Goal: Task Accomplishment & Management: Manage account settings

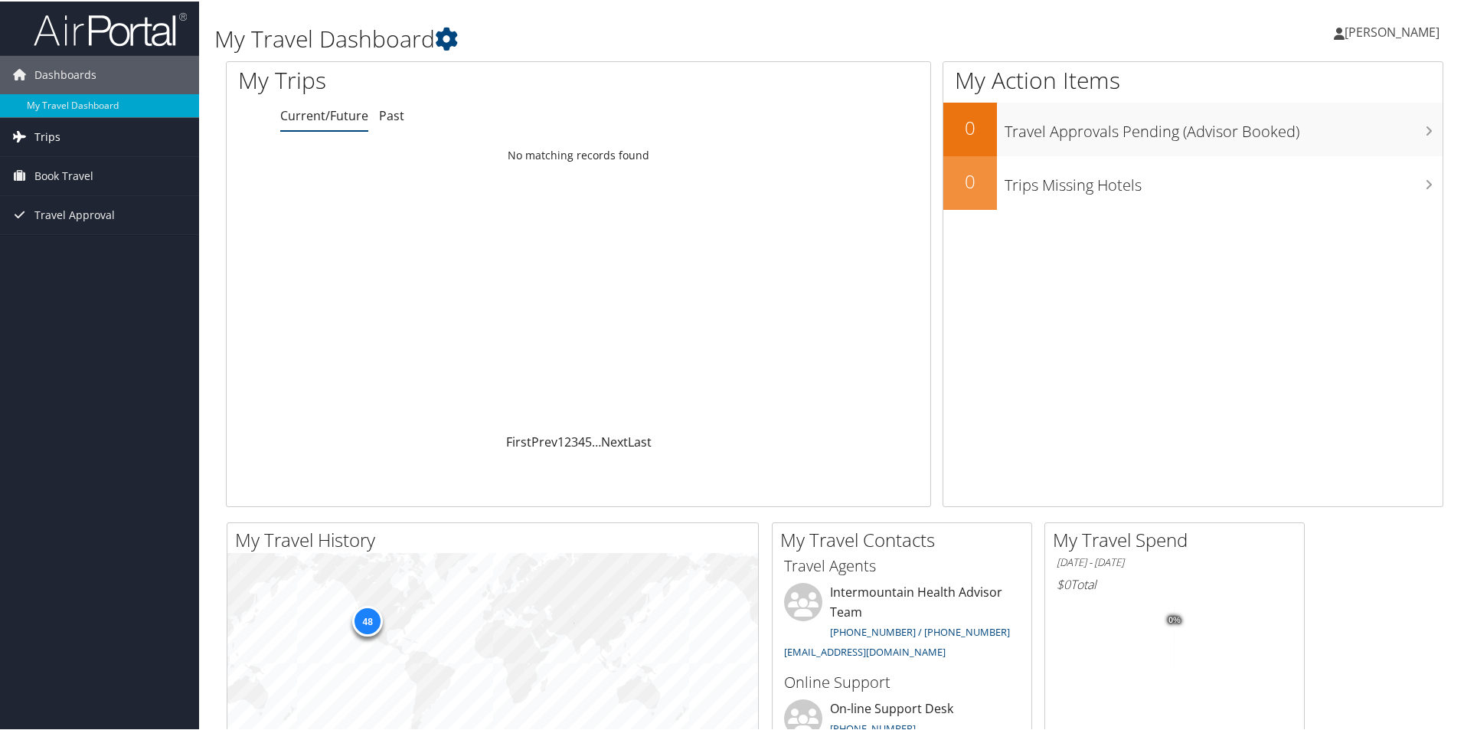
click at [55, 129] on span "Trips" at bounding box center [47, 135] width 26 height 38
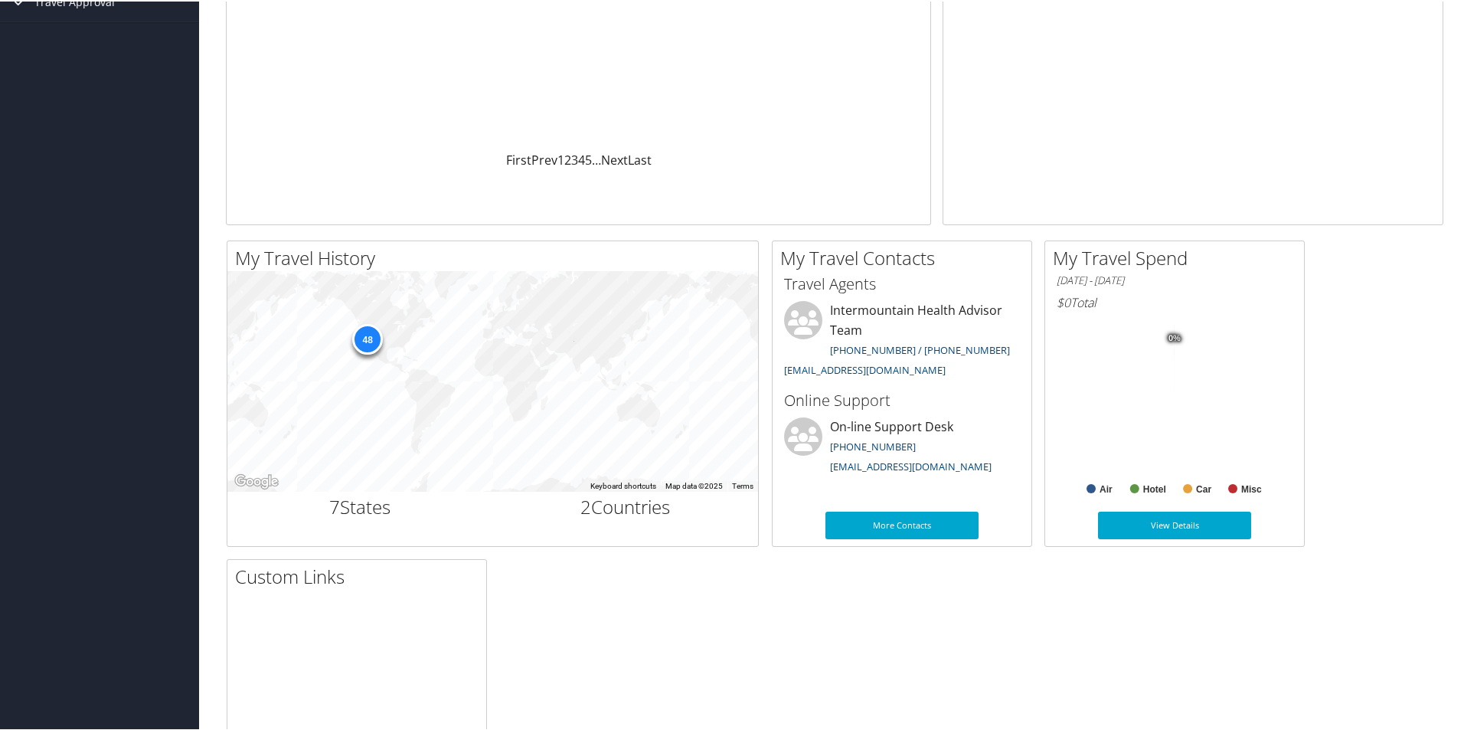
scroll to position [443, 0]
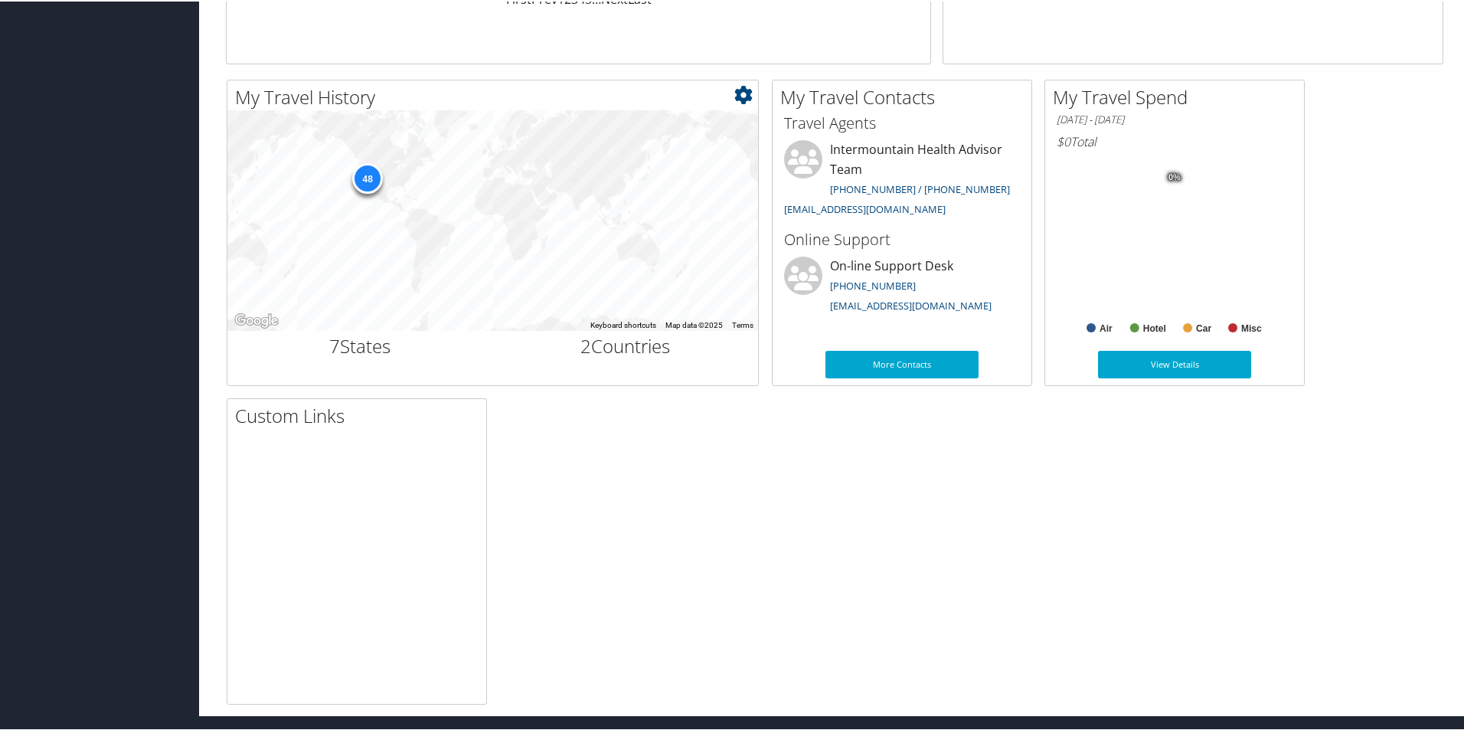
click at [355, 351] on h2 "7 States" at bounding box center [360, 345] width 243 height 26
drag, startPoint x: 632, startPoint y: 344, endPoint x: 613, endPoint y: 343, distance: 19.2
click at [631, 344] on h2 "2 Countries" at bounding box center [626, 345] width 243 height 26
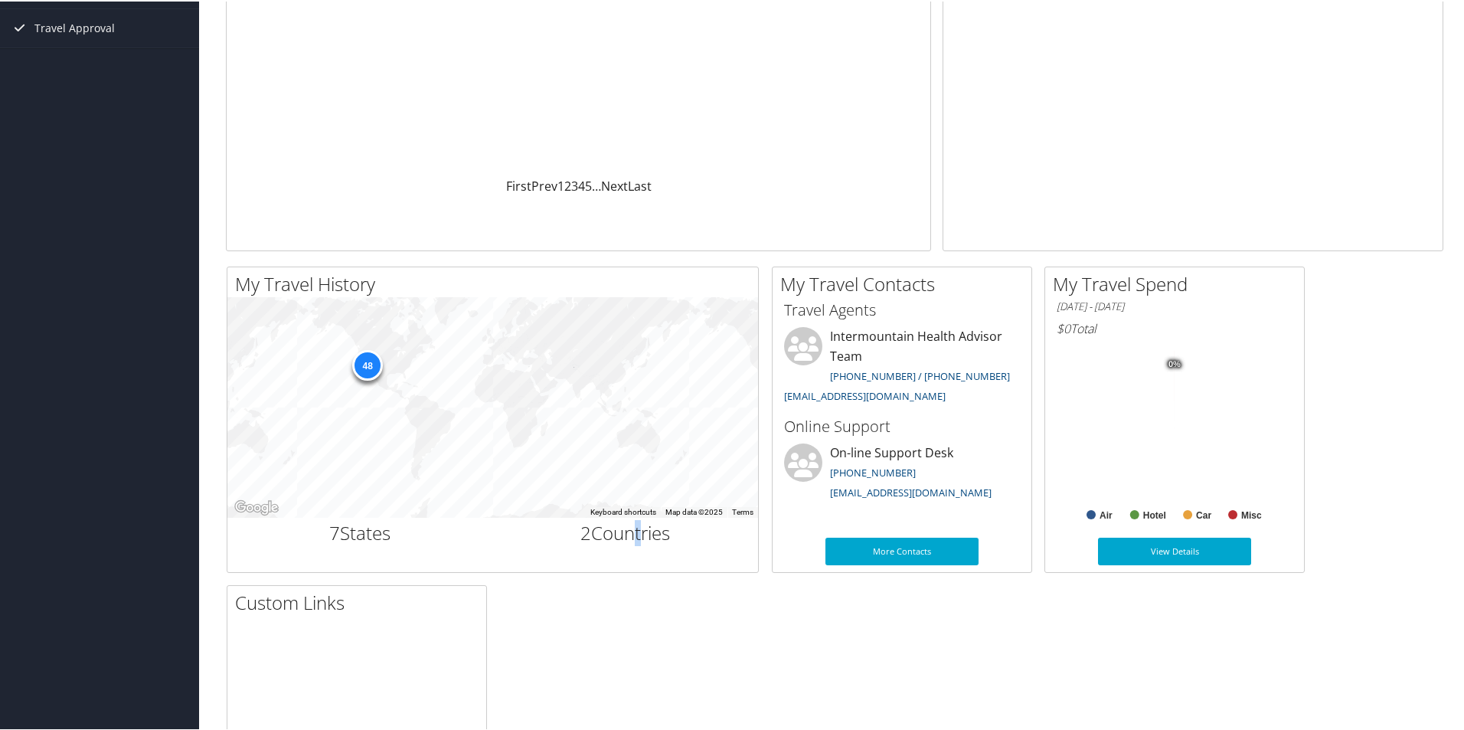
scroll to position [213, 0]
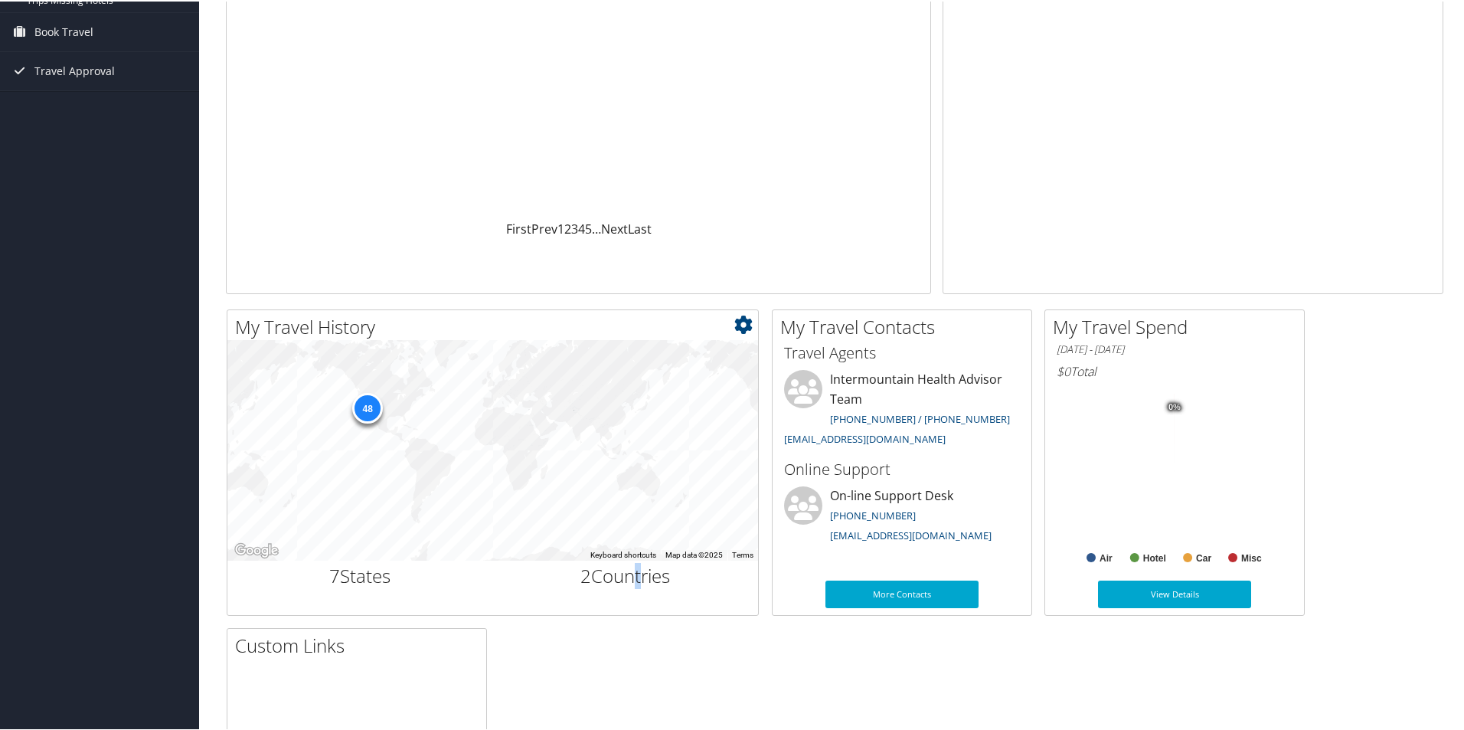
click at [349, 332] on h2 "My Travel History" at bounding box center [496, 325] width 523 height 26
click at [747, 329] on icon at bounding box center [743, 323] width 18 height 18
click at [448, 337] on h2 "My Travel History" at bounding box center [496, 325] width 523 height 26
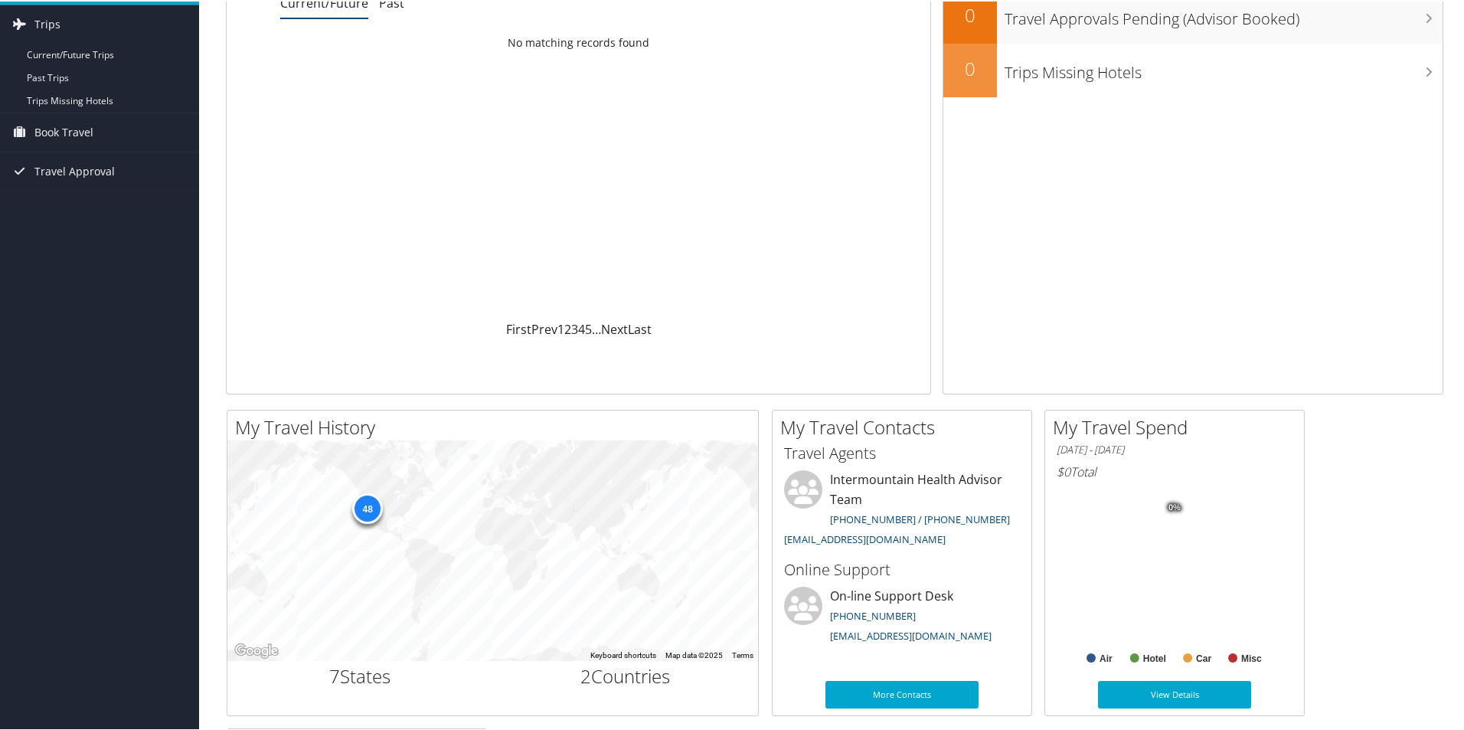
scroll to position [0, 0]
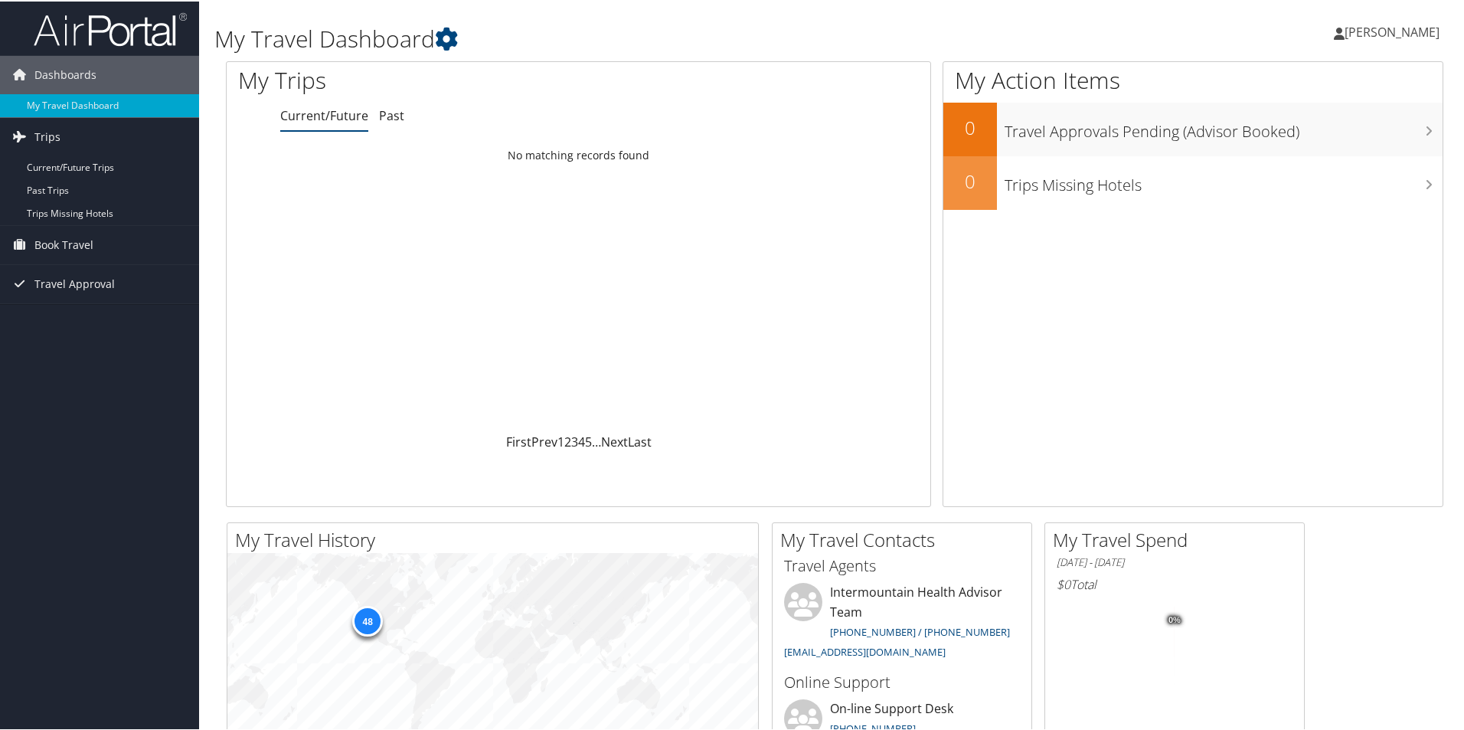
click at [310, 119] on link "Current/Future" at bounding box center [324, 114] width 88 height 17
click at [389, 117] on link "Past" at bounding box center [391, 114] width 25 height 17
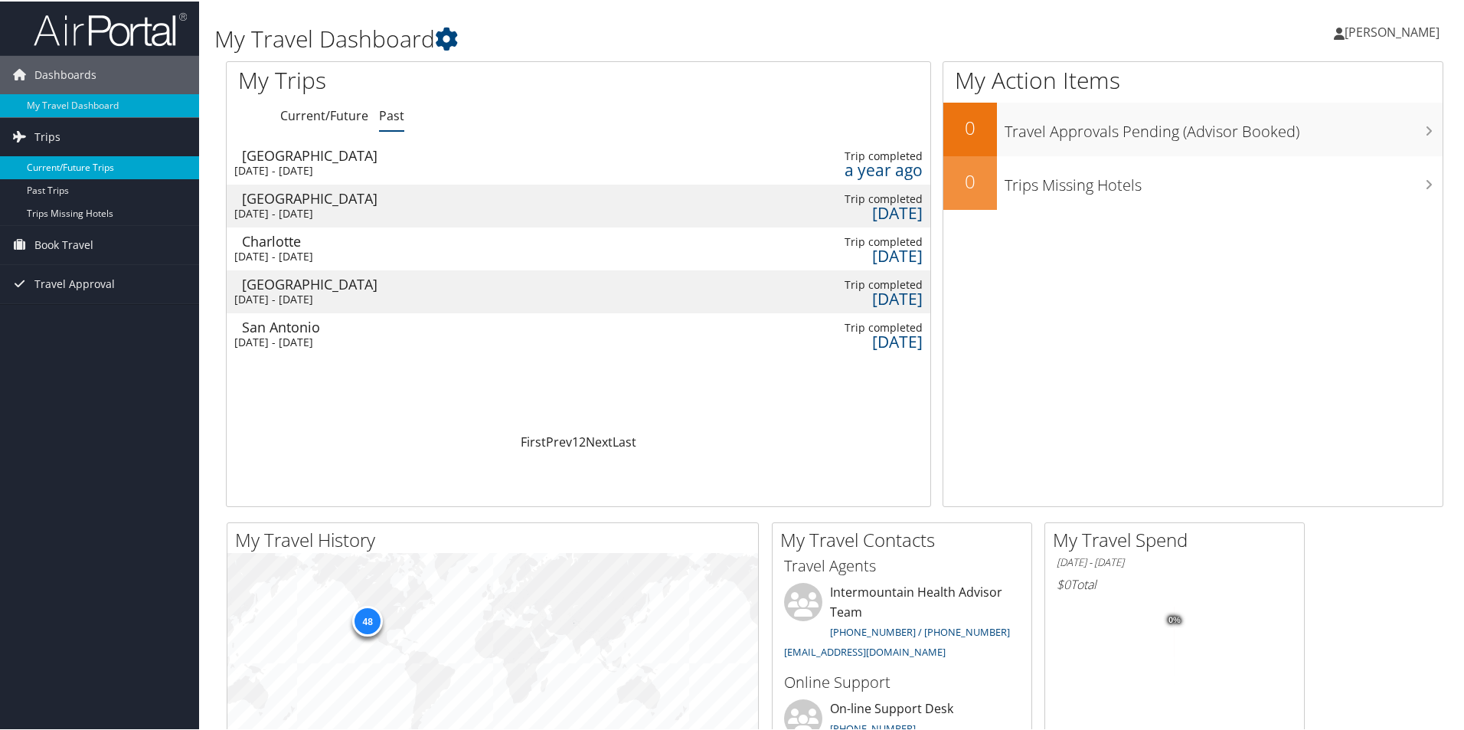
click at [53, 168] on link "Current/Future Trips" at bounding box center [99, 166] width 199 height 23
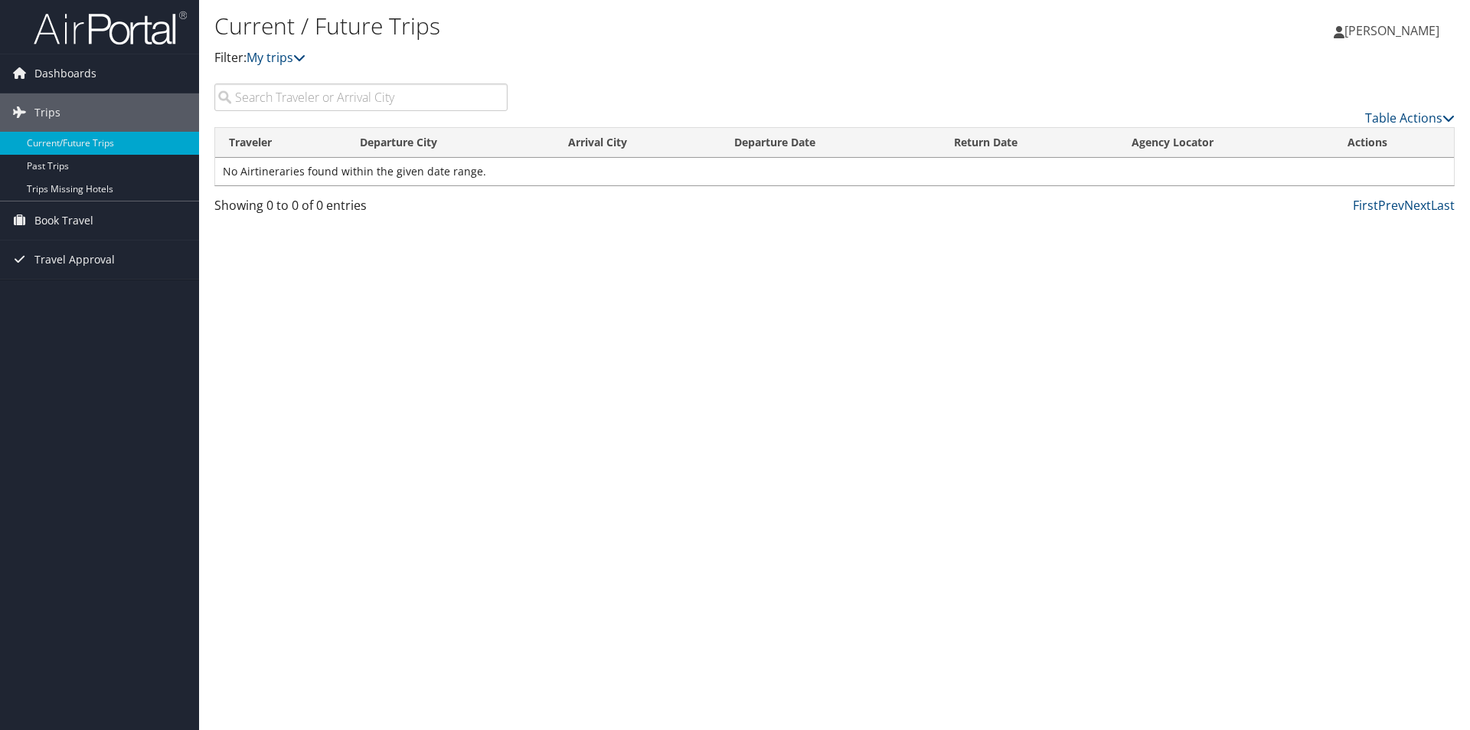
click at [300, 95] on input "search" at bounding box center [360, 97] width 293 height 28
click at [82, 75] on span "Dashboards" at bounding box center [65, 73] width 62 height 38
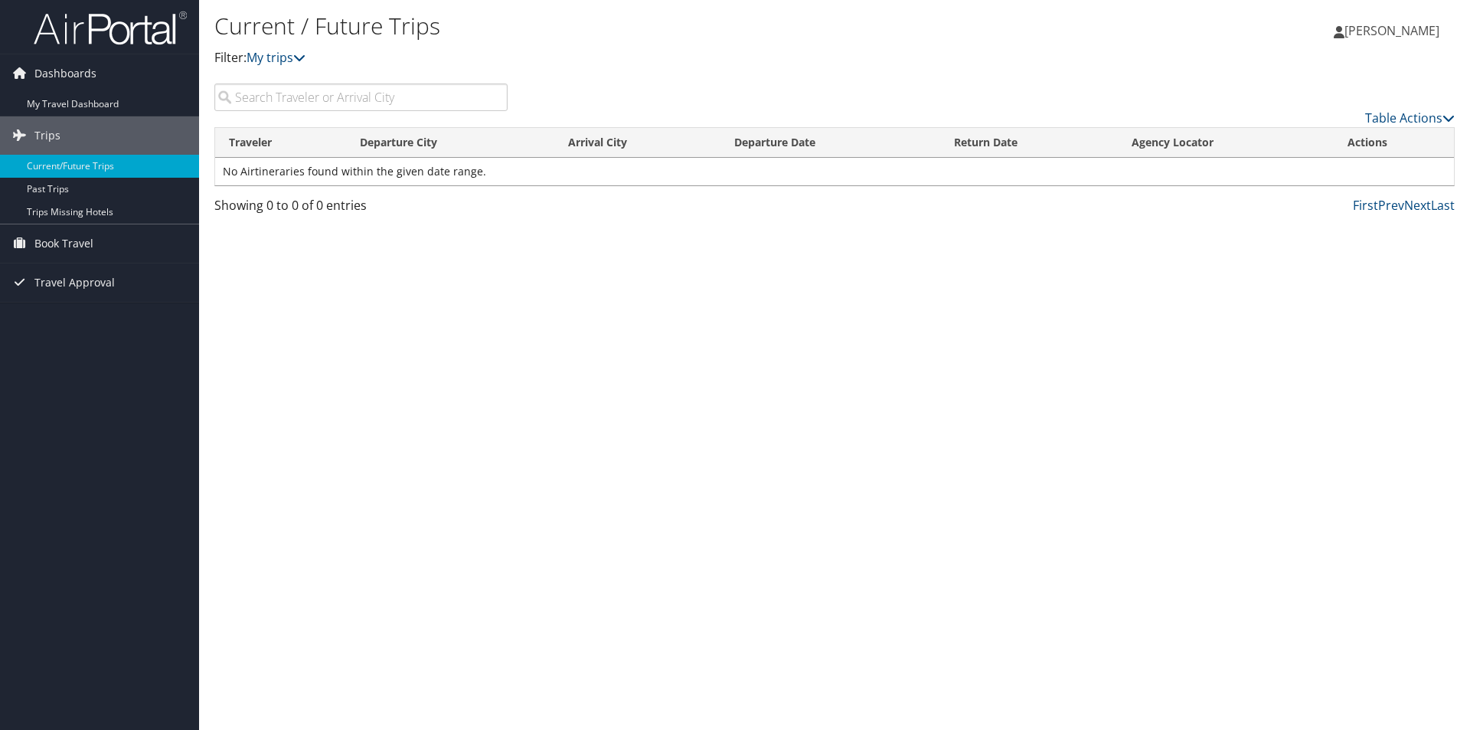
click at [311, 94] on input "search" at bounding box center [360, 97] width 293 height 28
click at [1448, 121] on icon at bounding box center [1449, 118] width 12 height 12
drag, startPoint x: 1133, startPoint y: 229, endPoint x: 1022, endPoint y: 228, distance: 111.0
click at [1126, 229] on div at bounding box center [735, 365] width 1470 height 730
click at [44, 188] on link "Past Trips" at bounding box center [99, 189] width 199 height 23
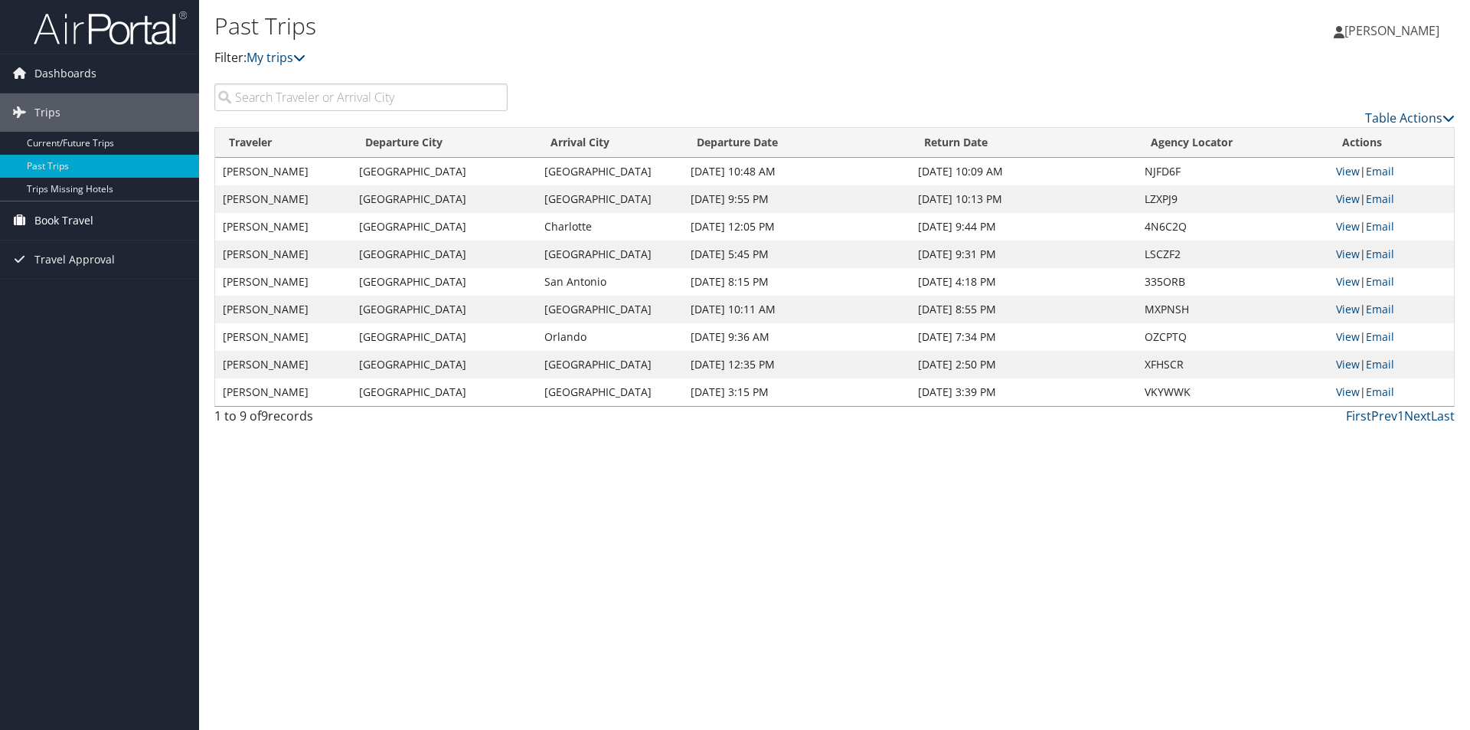
click at [68, 221] on span "Book Travel" at bounding box center [63, 220] width 59 height 38
click at [283, 97] on input "search" at bounding box center [360, 97] width 293 height 28
click at [77, 267] on link "Approval Request (Beta)" at bounding box center [99, 274] width 199 height 23
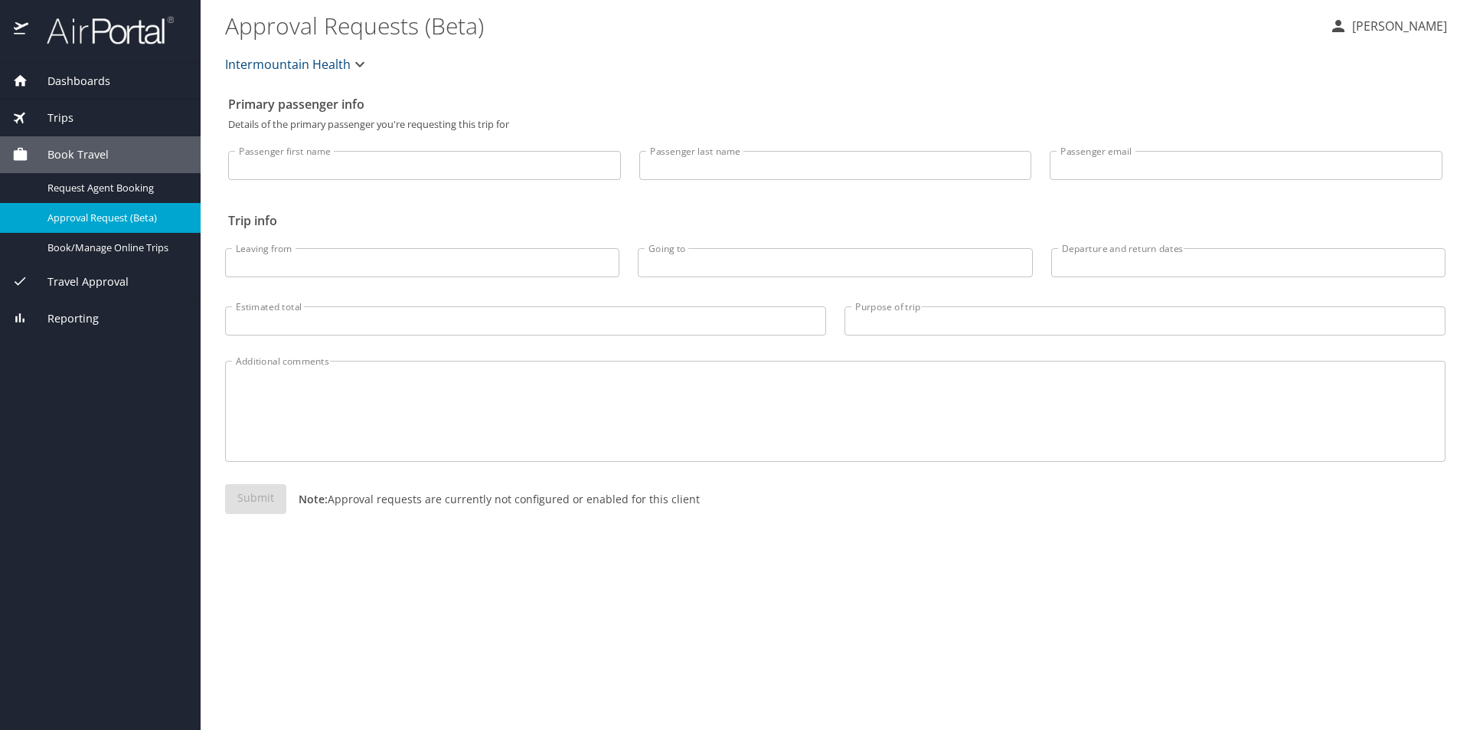
select select "US"
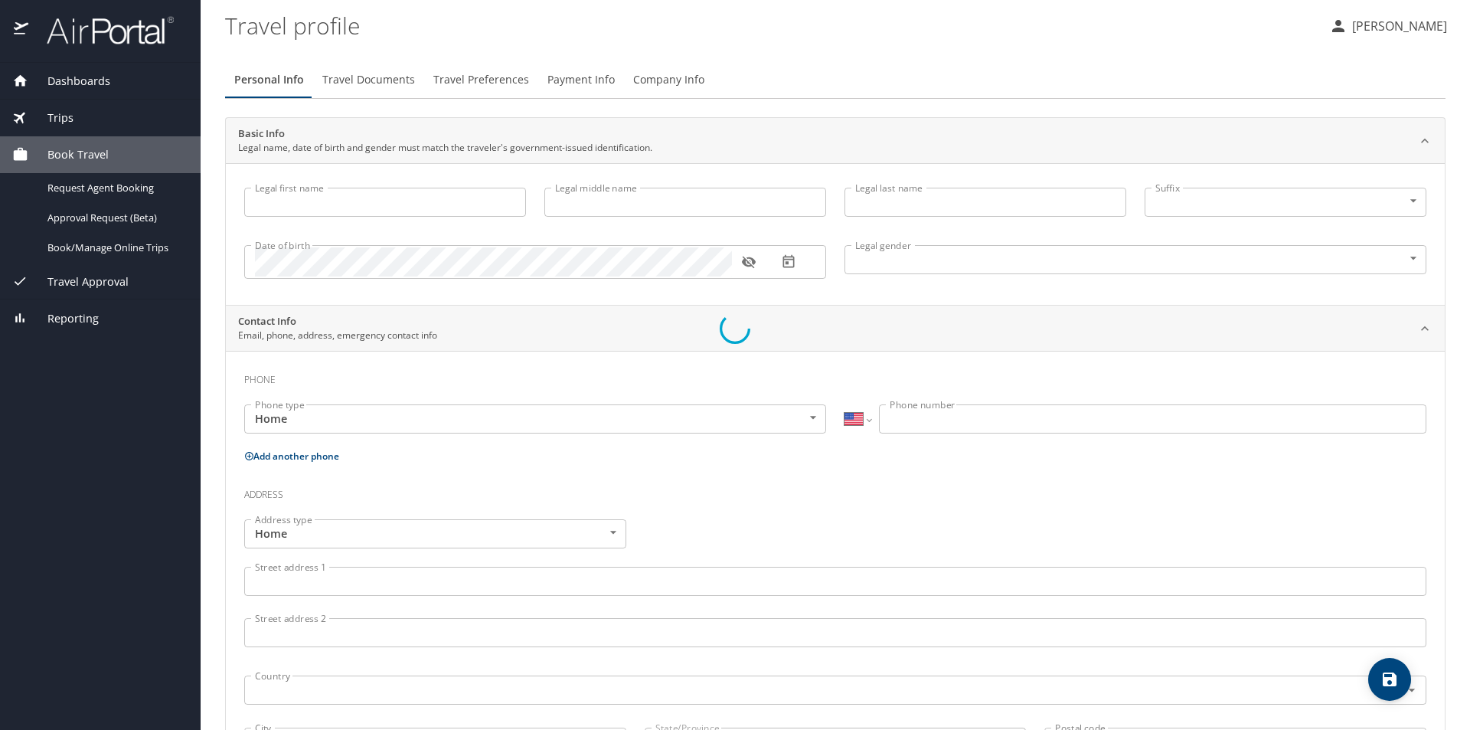
type input "[PERSON_NAME]"
type input "[DEMOGRAPHIC_DATA]"
select select "US"
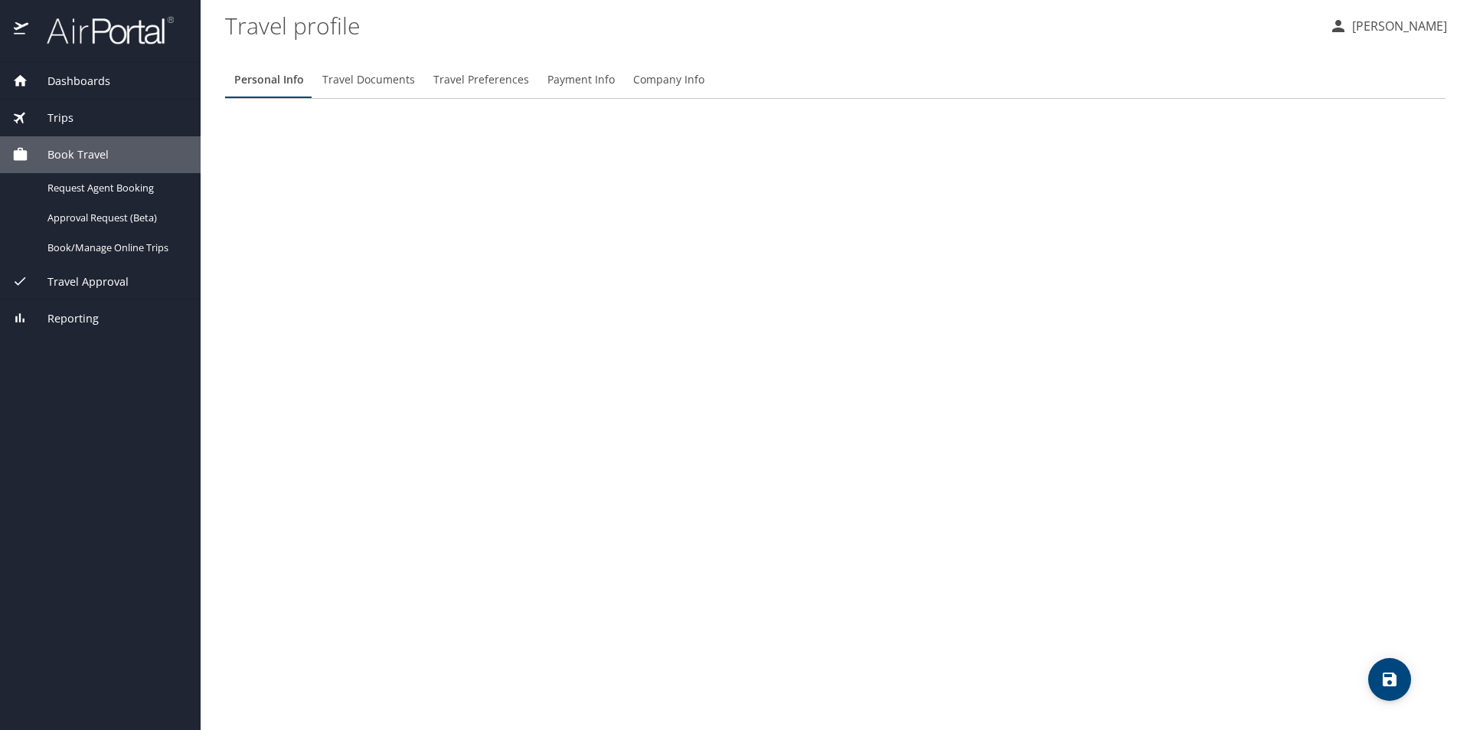
select select "US"
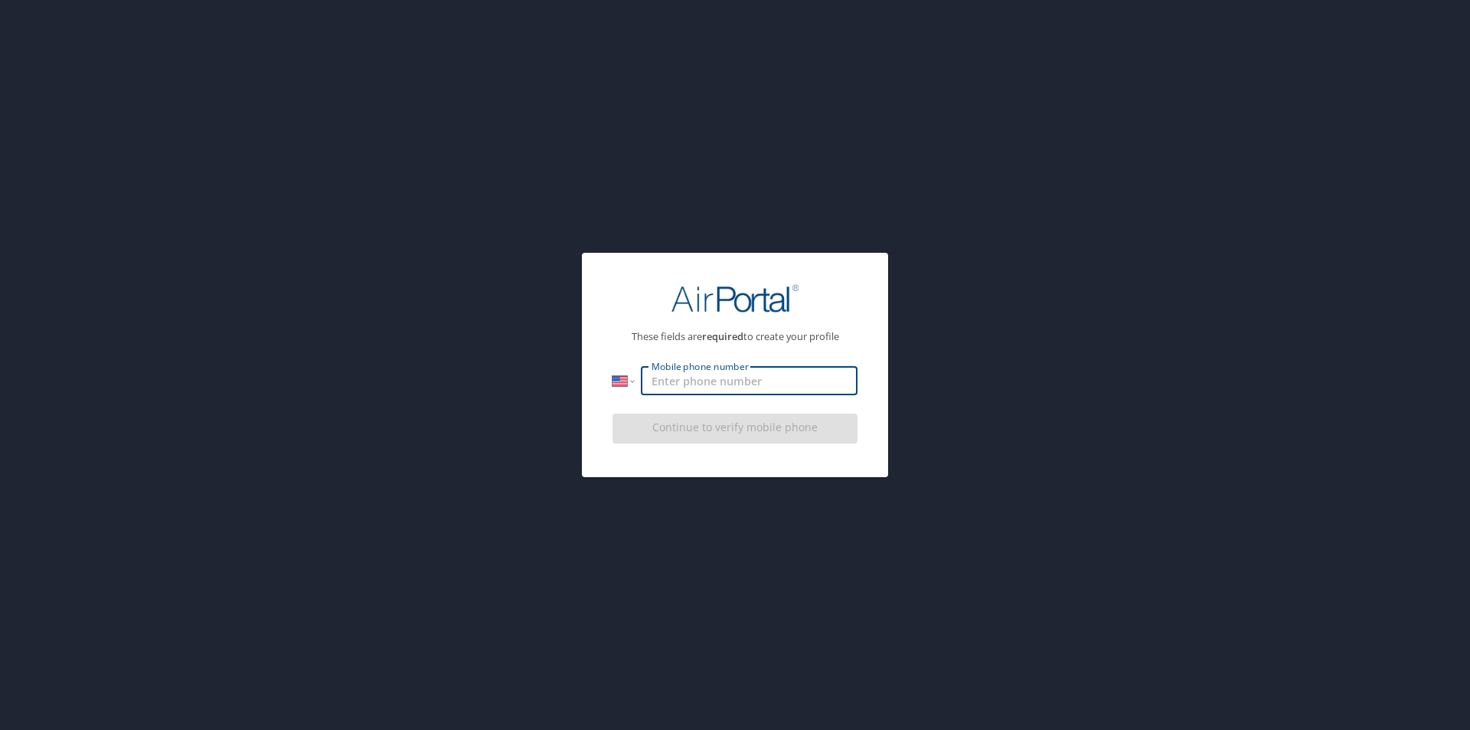
click at [687, 383] on input "Mobile phone number" at bounding box center [749, 380] width 217 height 29
type input "[PHONE_NUMBER]"
click at [754, 394] on input "[PHONE_NUMBER]" at bounding box center [749, 380] width 217 height 29
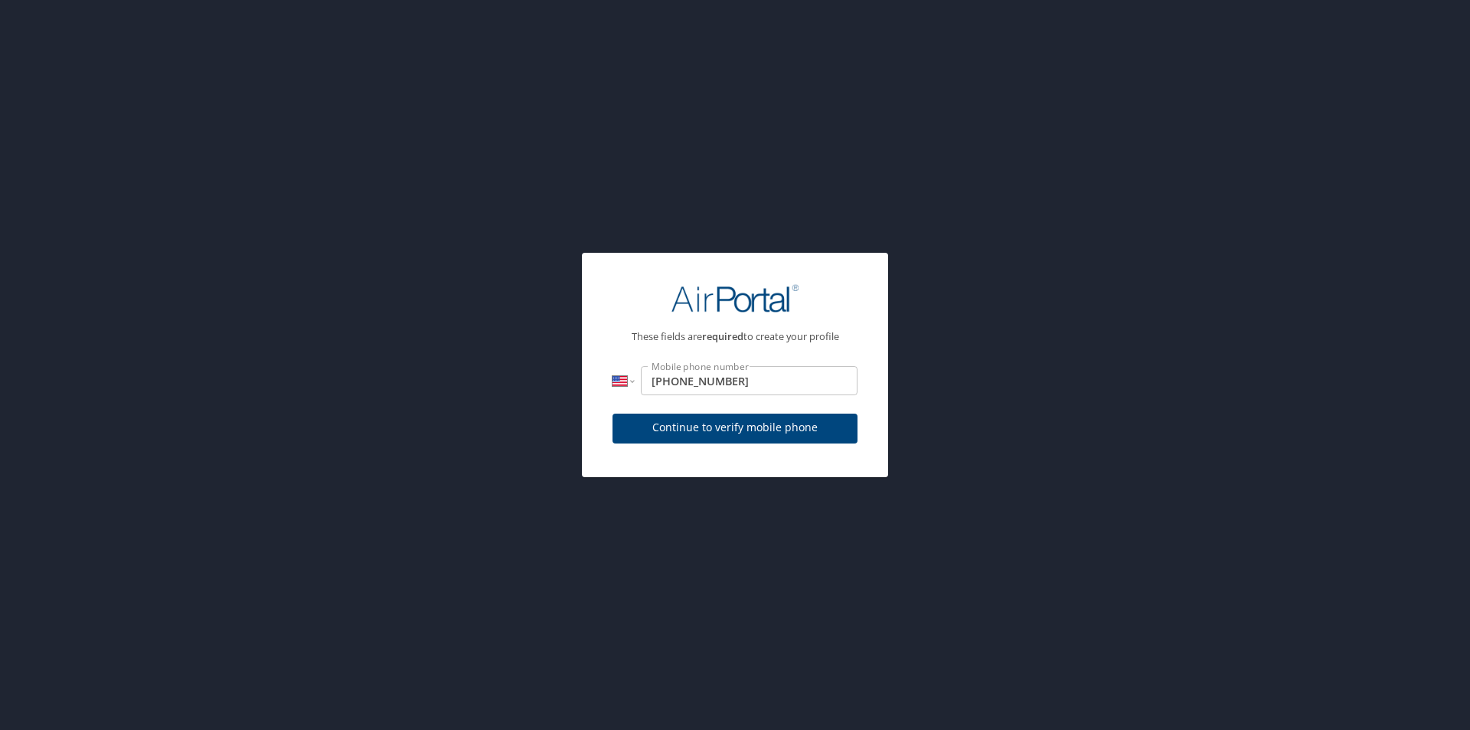
click at [733, 431] on div "Continue to verify mobile phone" at bounding box center [735, 432] width 245 height 51
click at [725, 431] on span "Continue to verify mobile phone" at bounding box center [735, 427] width 221 height 19
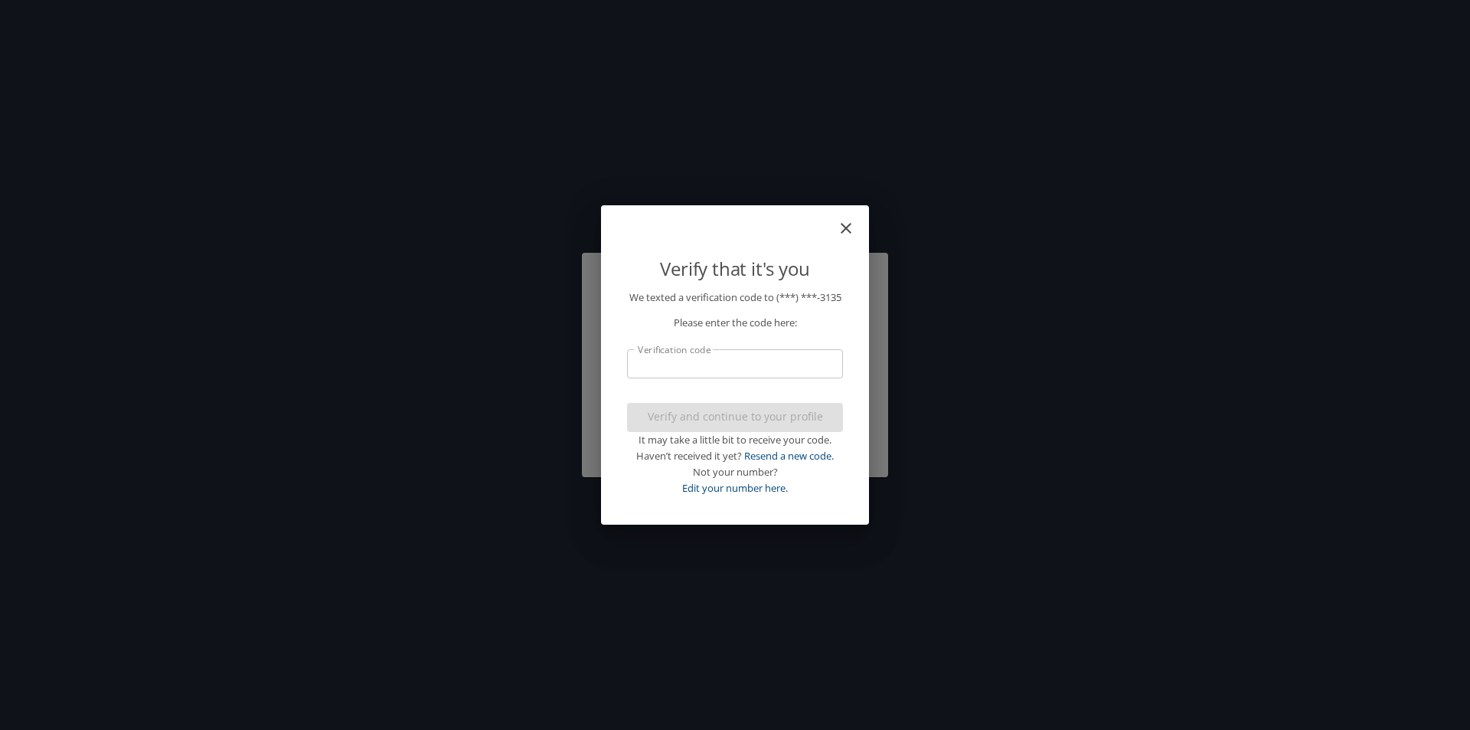
click at [685, 373] on input "Verification code" at bounding box center [735, 363] width 216 height 29
click at [679, 374] on input "Verification code" at bounding box center [735, 363] width 216 height 29
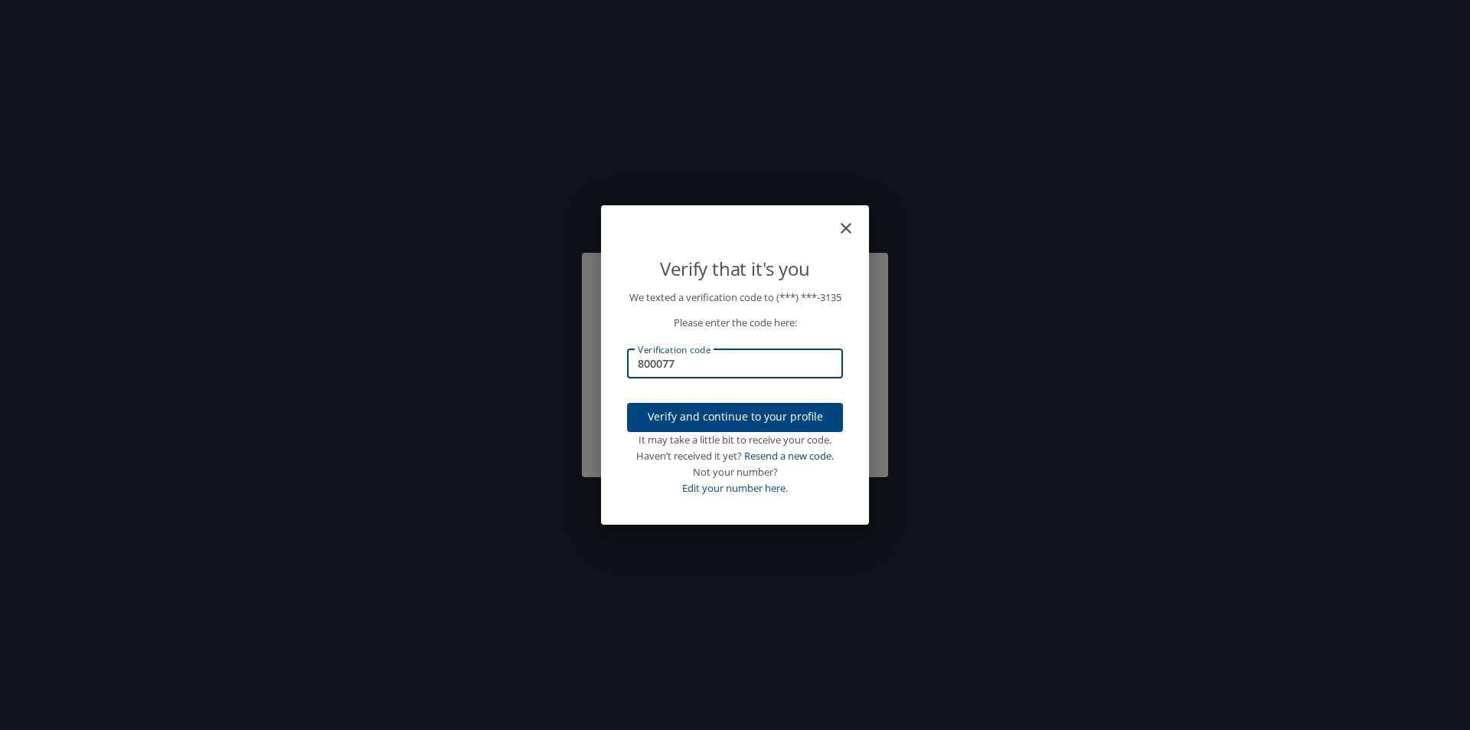
type input "800077"
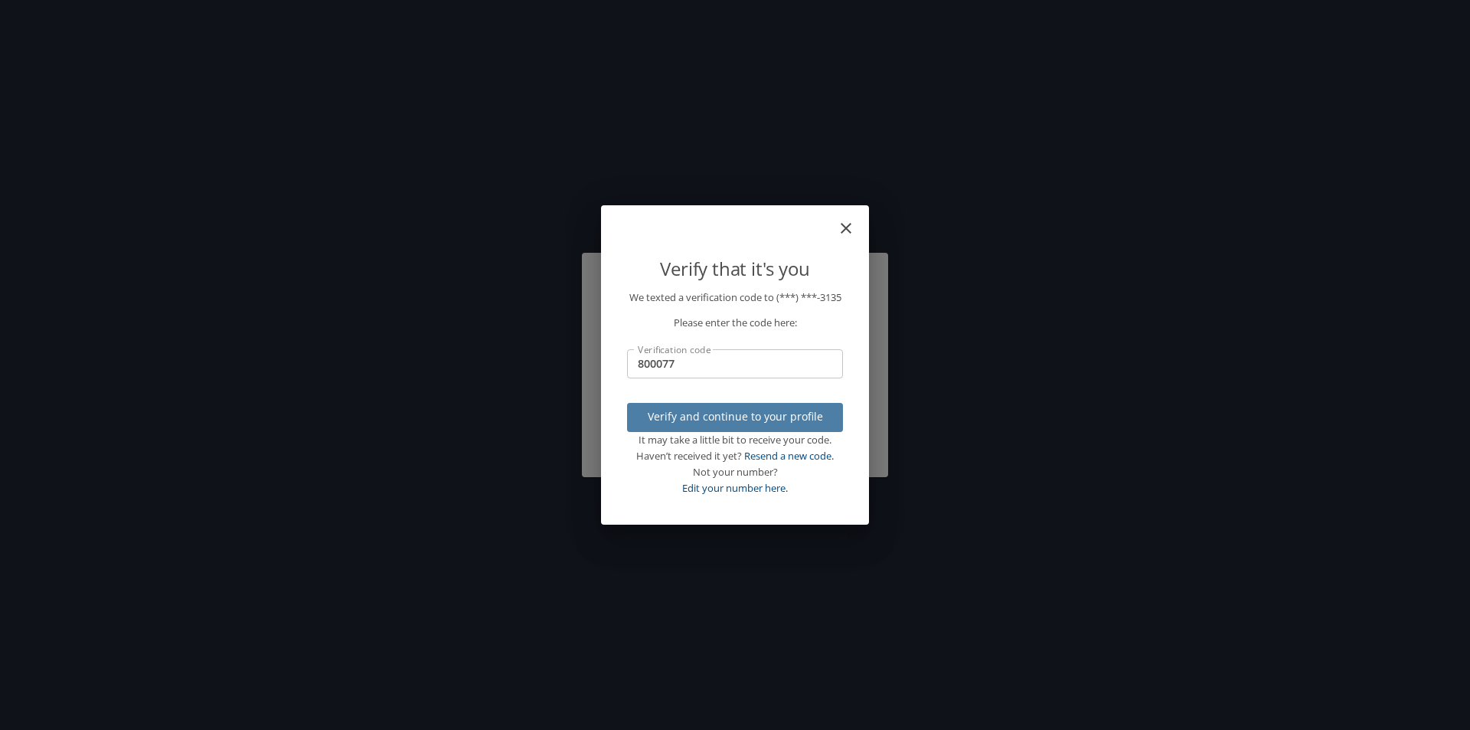
click at [743, 421] on span "Verify and continue to your profile" at bounding box center [734, 416] width 191 height 19
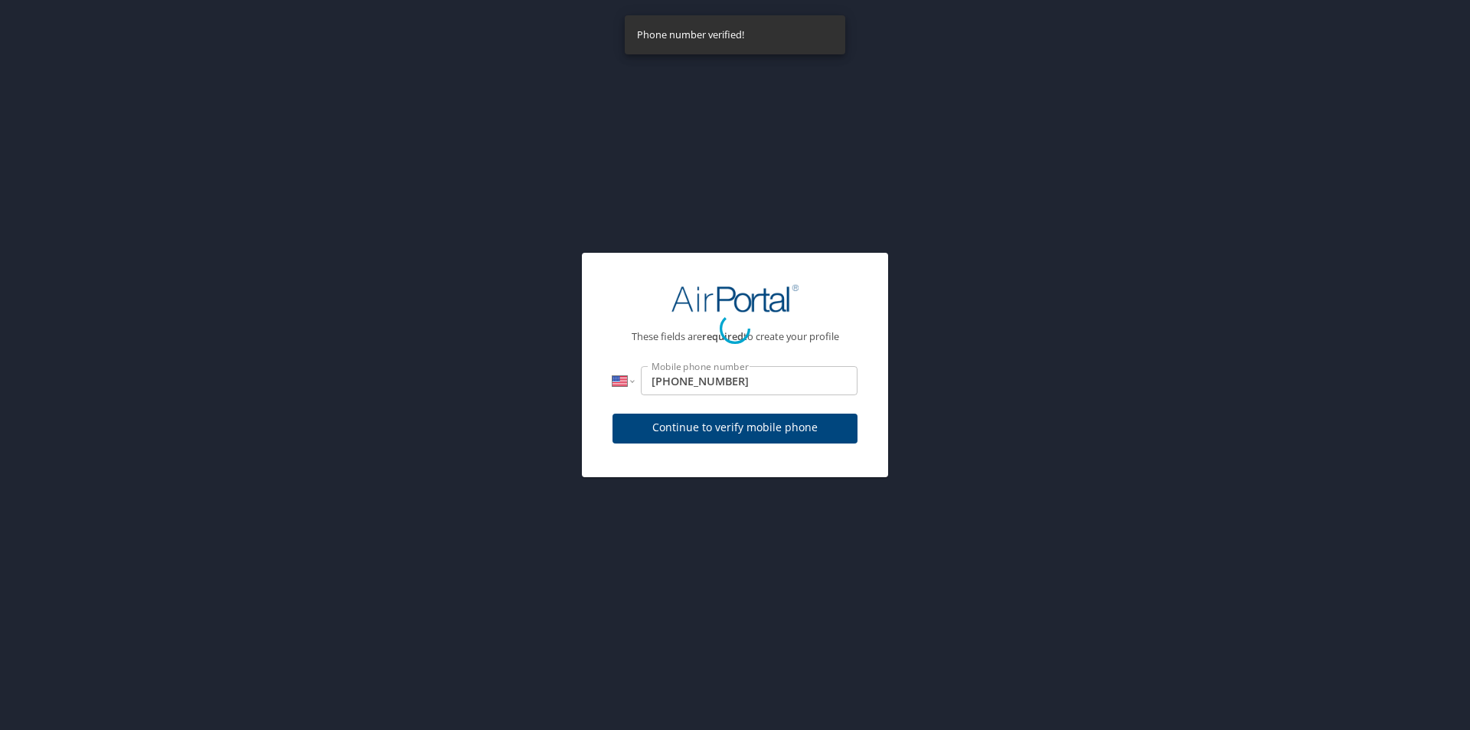
select select "US"
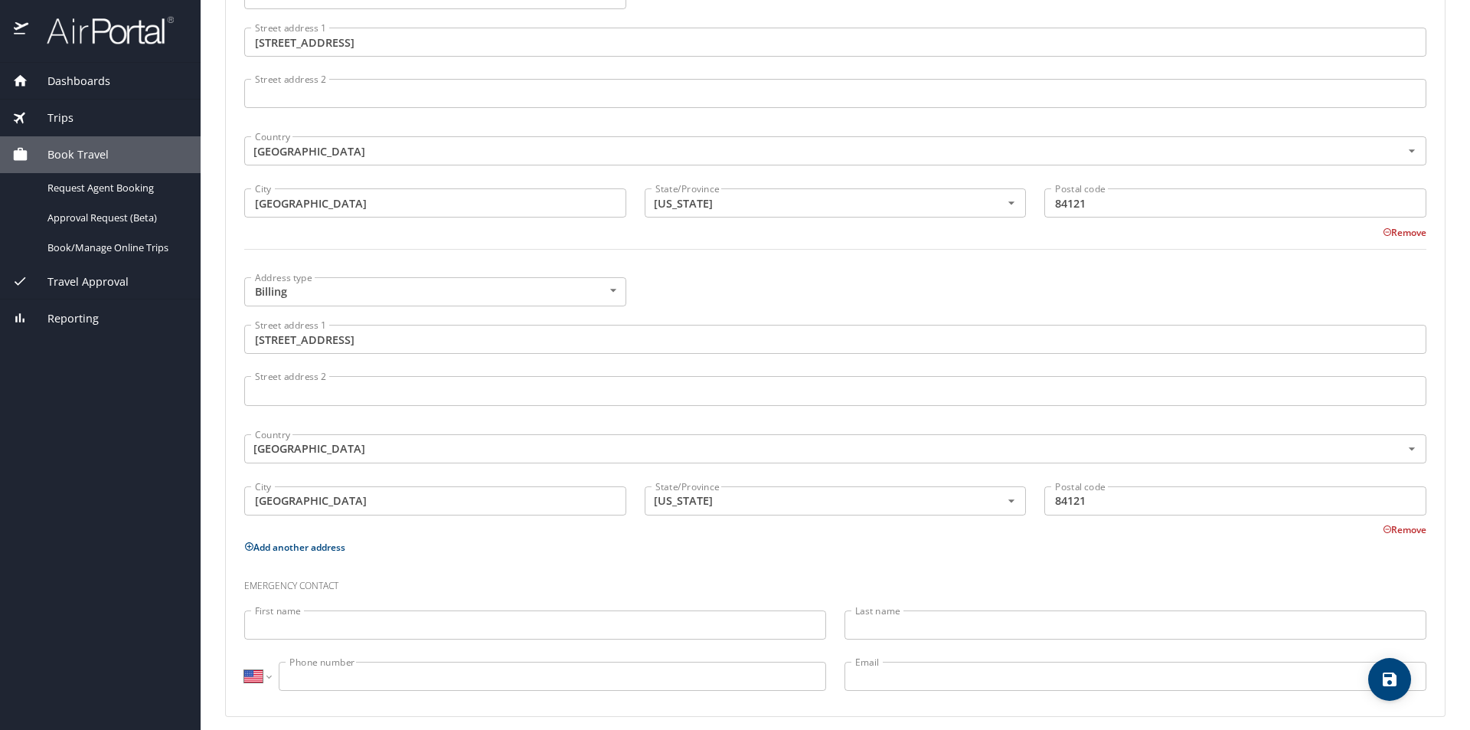
scroll to position [564, 0]
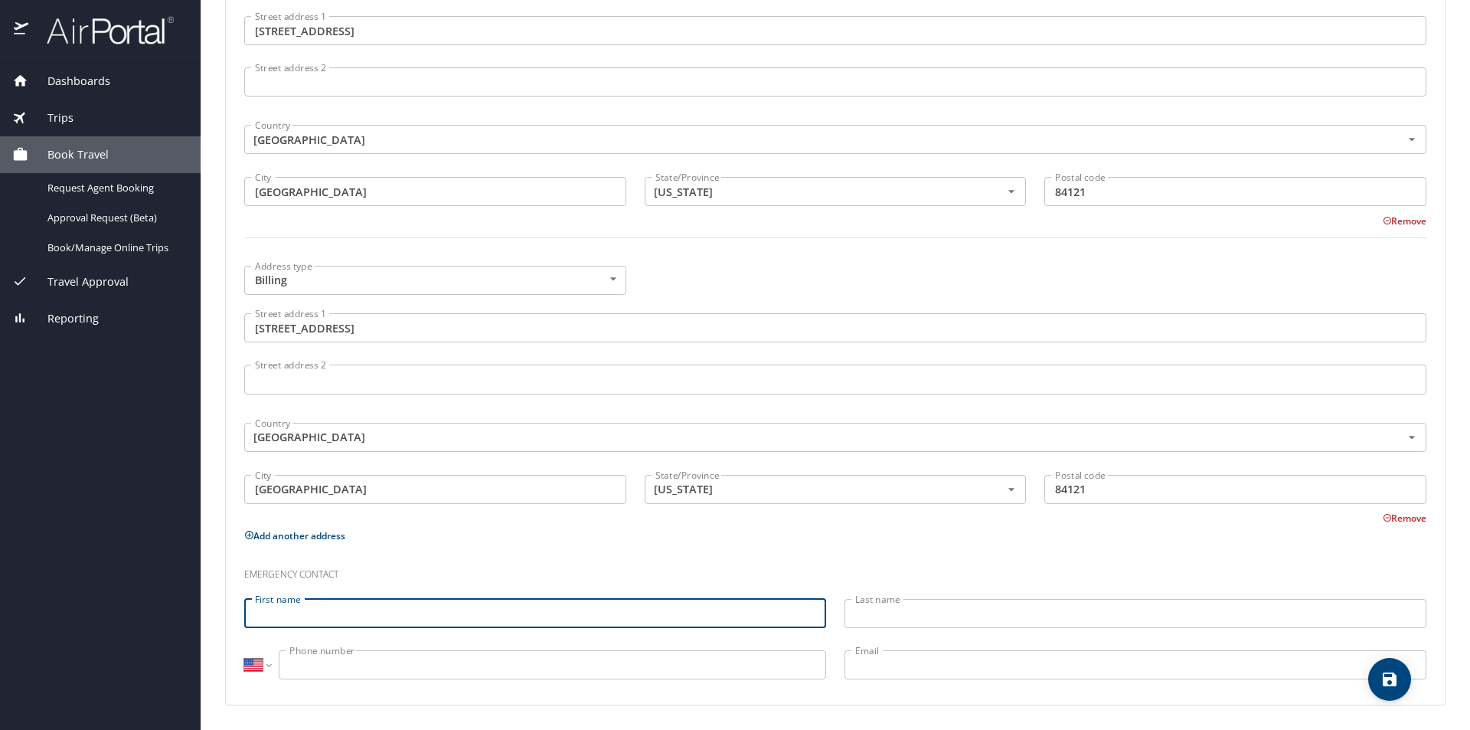
click at [378, 616] on input "First name" at bounding box center [535, 613] width 582 height 29
type input "Kim"
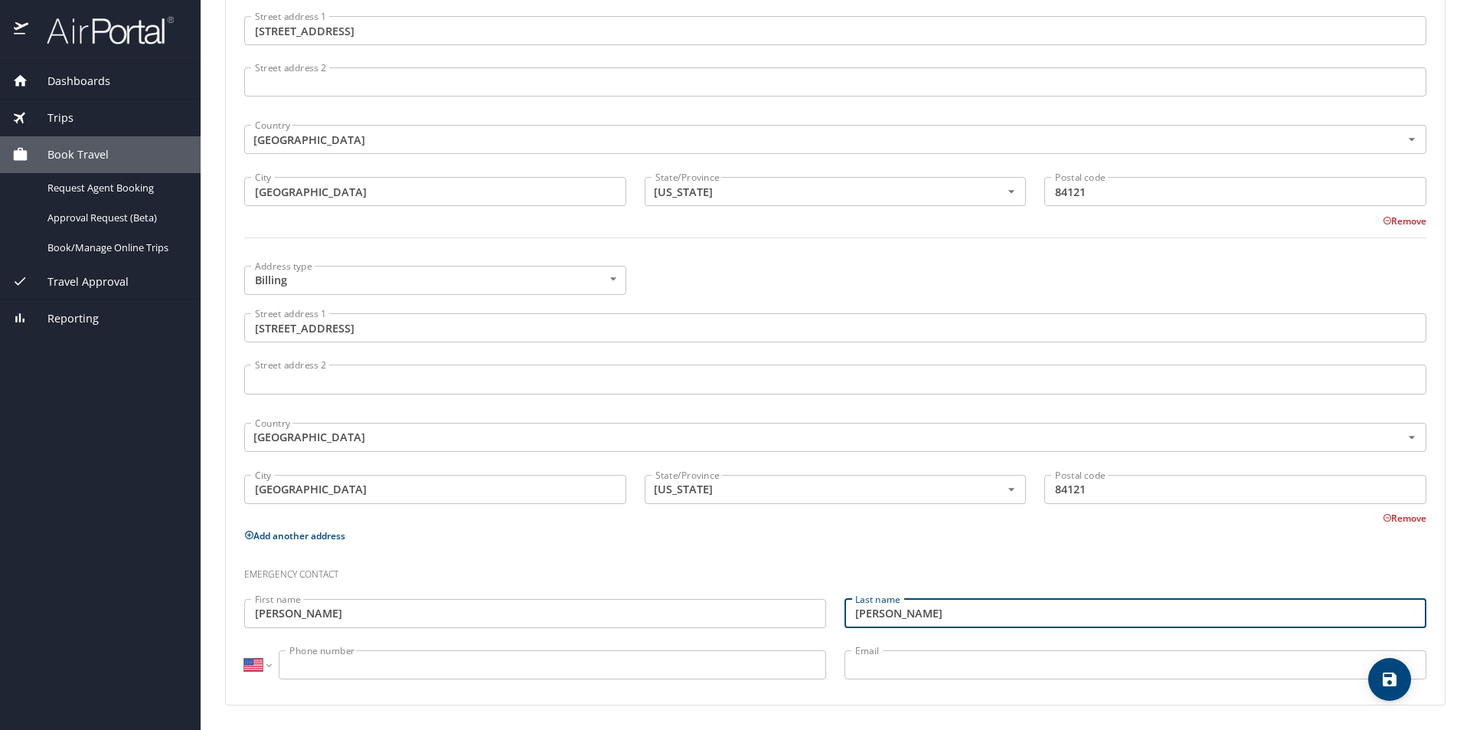
type input "Nielsen"
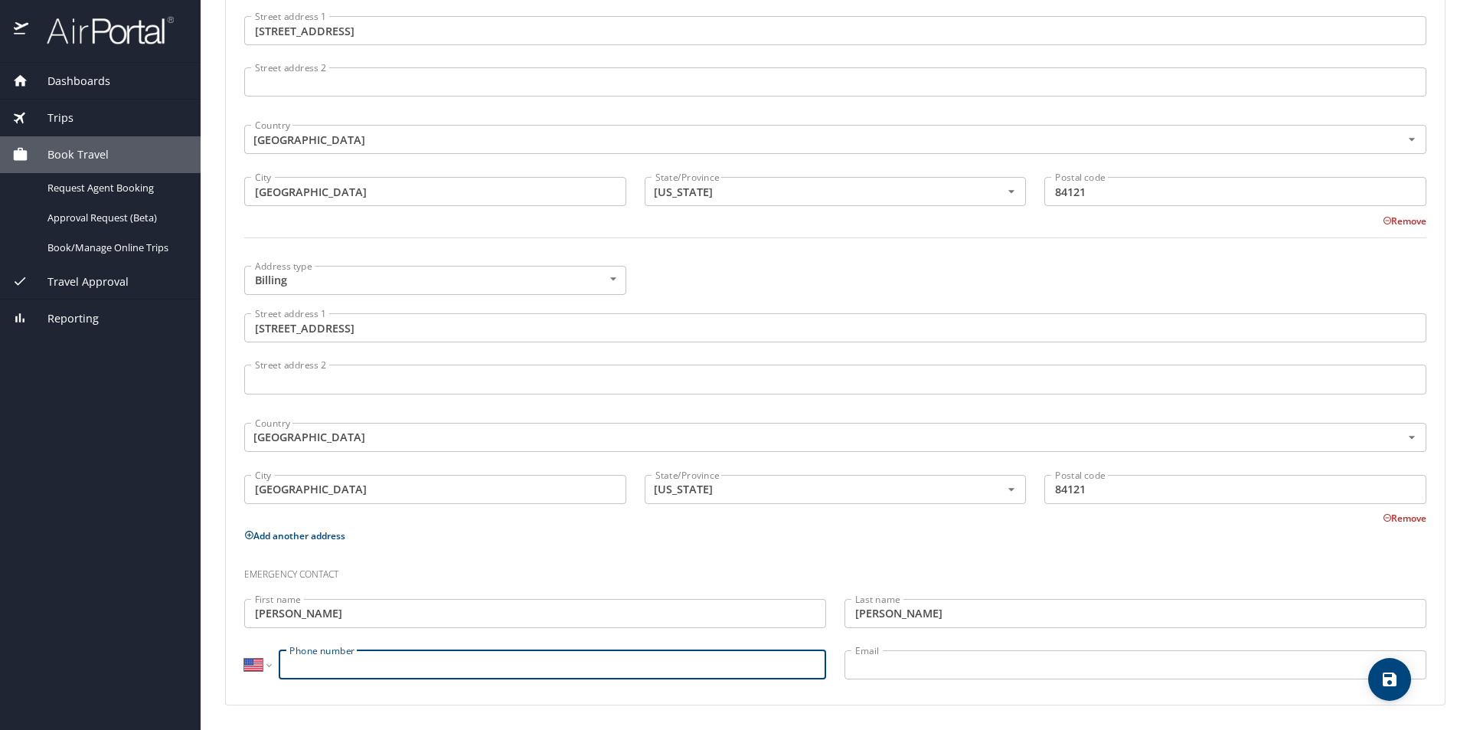
click at [394, 670] on input "Phone number" at bounding box center [552, 664] width 547 height 29
drag, startPoint x: 339, startPoint y: 665, endPoint x: 323, endPoint y: 665, distance: 16.1
click at [323, 665] on input "(801) 499" at bounding box center [552, 664] width 547 height 29
type input "(801) 440-5948"
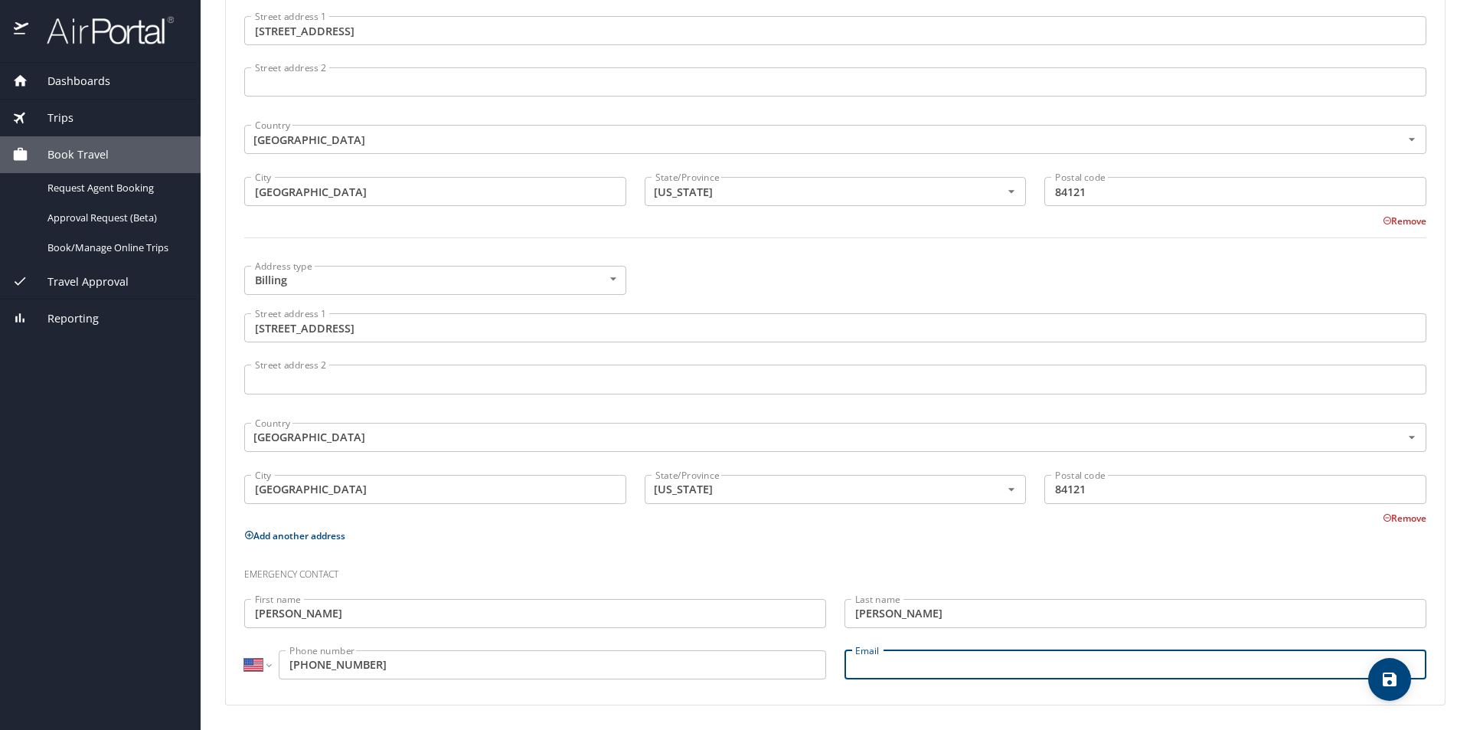
click at [972, 659] on input "Email" at bounding box center [1136, 664] width 582 height 29
type input "kimberly91nielsen@gmail.com"
click at [651, 533] on p "Add another address" at bounding box center [835, 535] width 1182 height 19
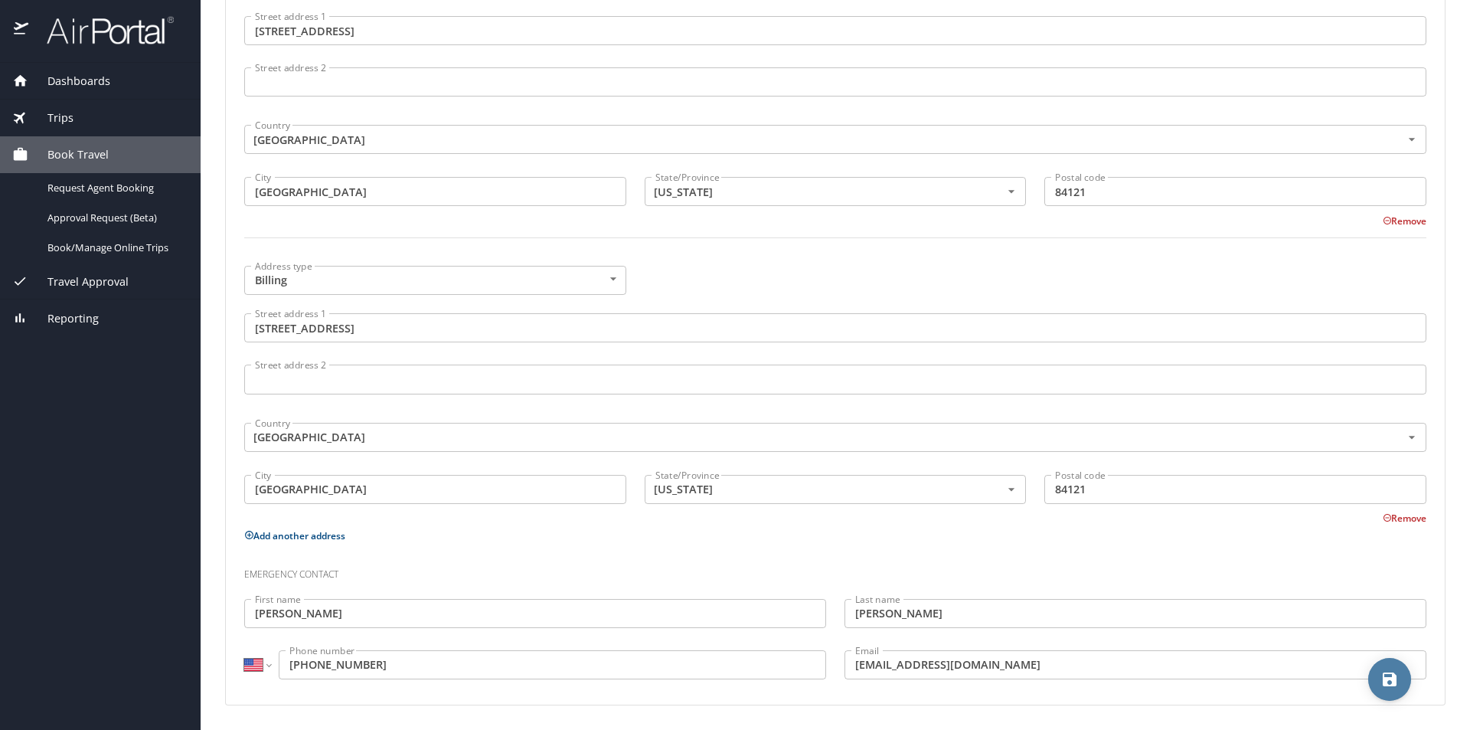
click at [1391, 682] on icon "save" at bounding box center [1390, 679] width 18 height 18
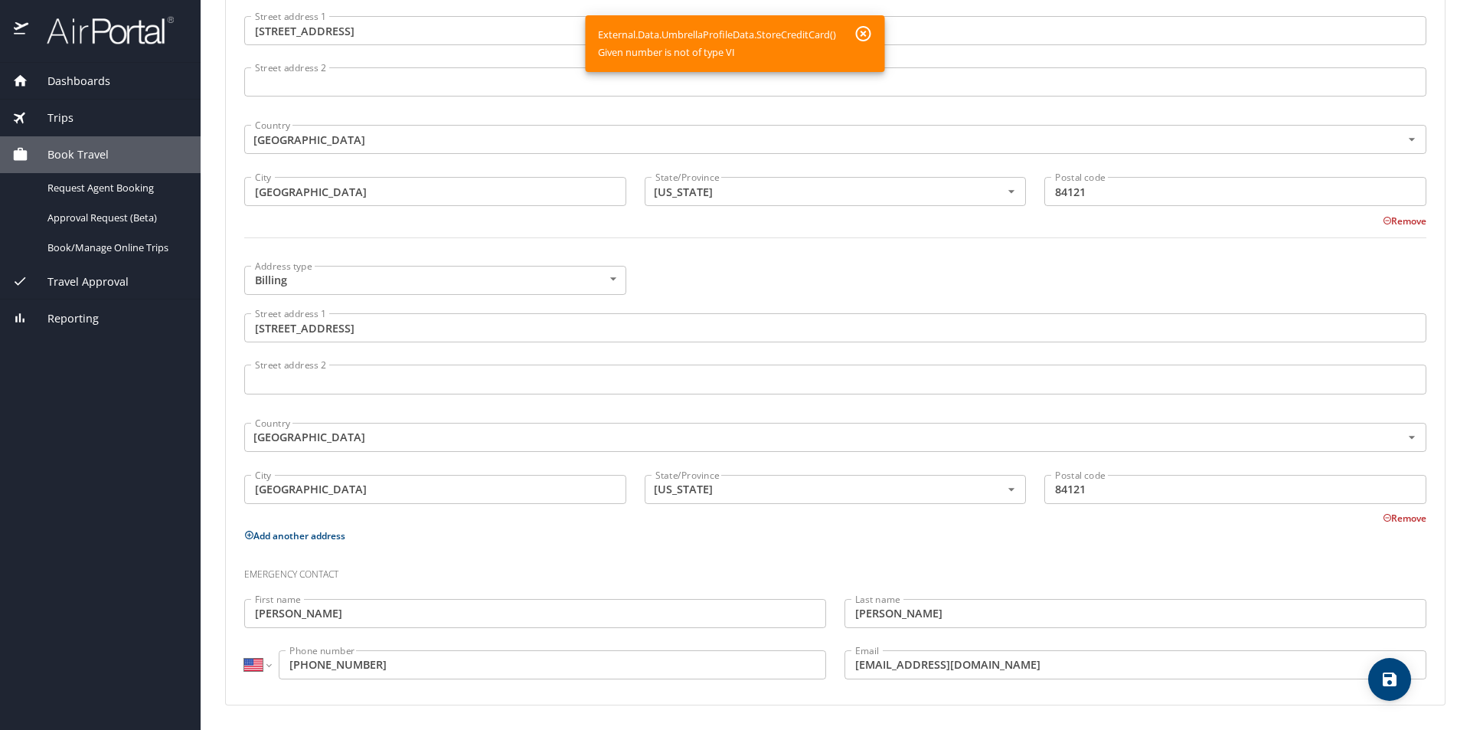
click at [775, 94] on input "Street address 2" at bounding box center [835, 81] width 1182 height 29
click at [863, 35] on icon "button" at bounding box center [863, 33] width 15 height 15
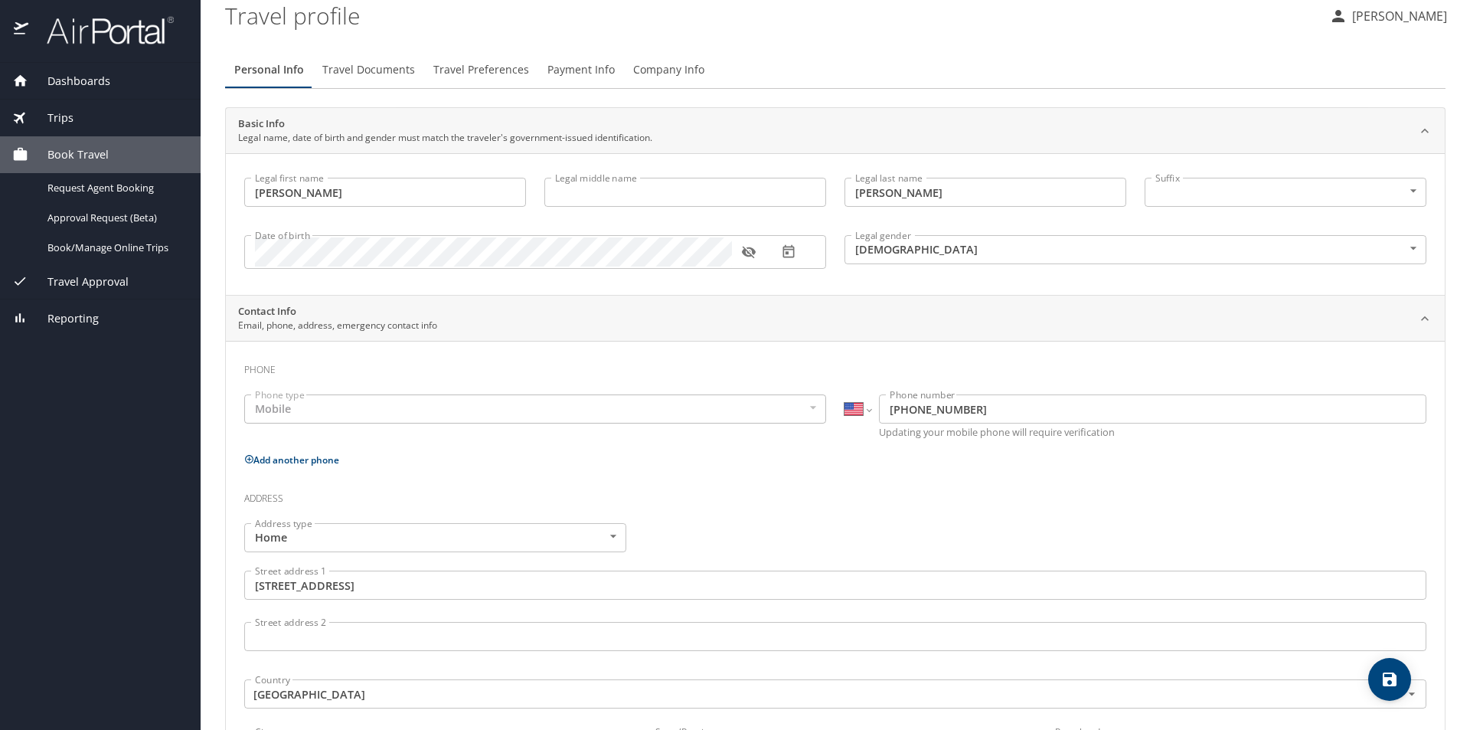
scroll to position [0, 0]
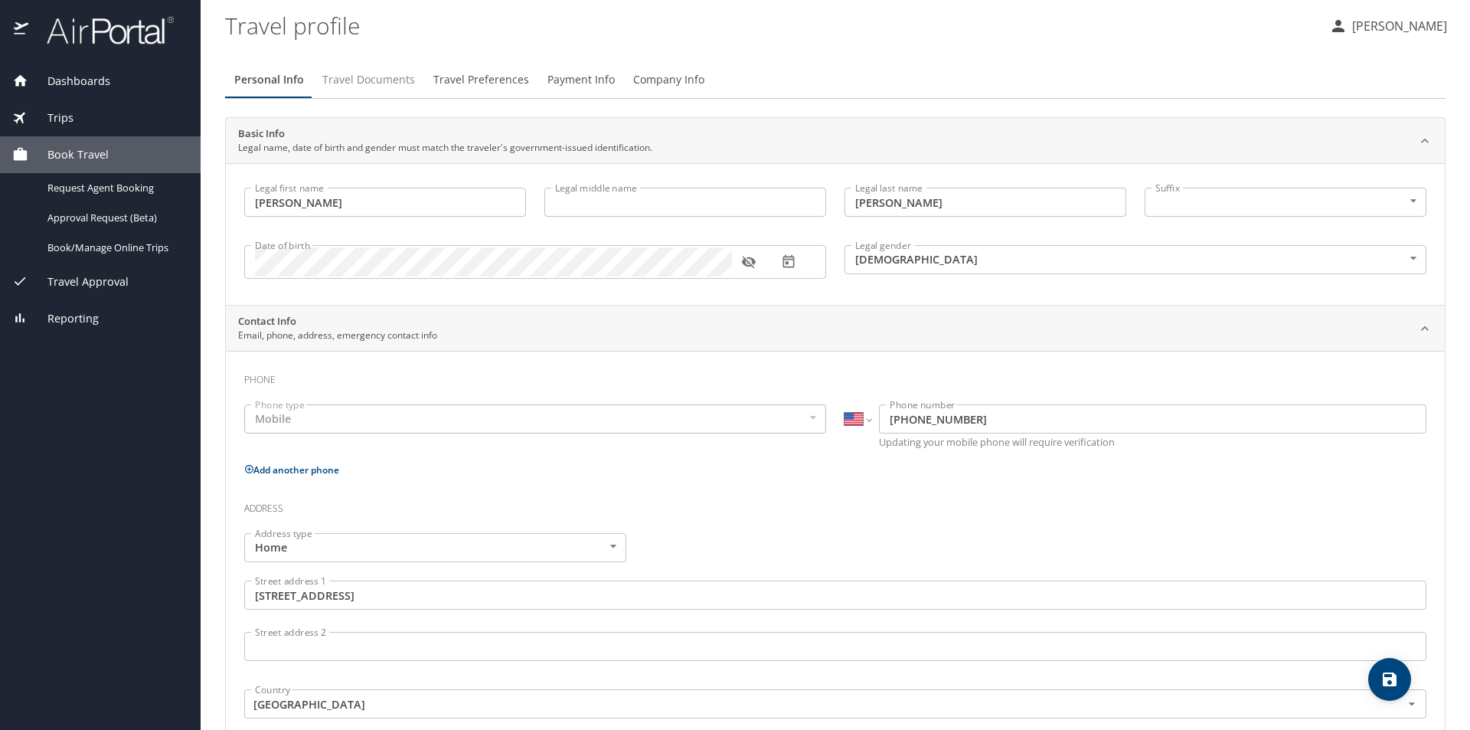
click at [382, 80] on span "Travel Documents" at bounding box center [368, 79] width 93 height 19
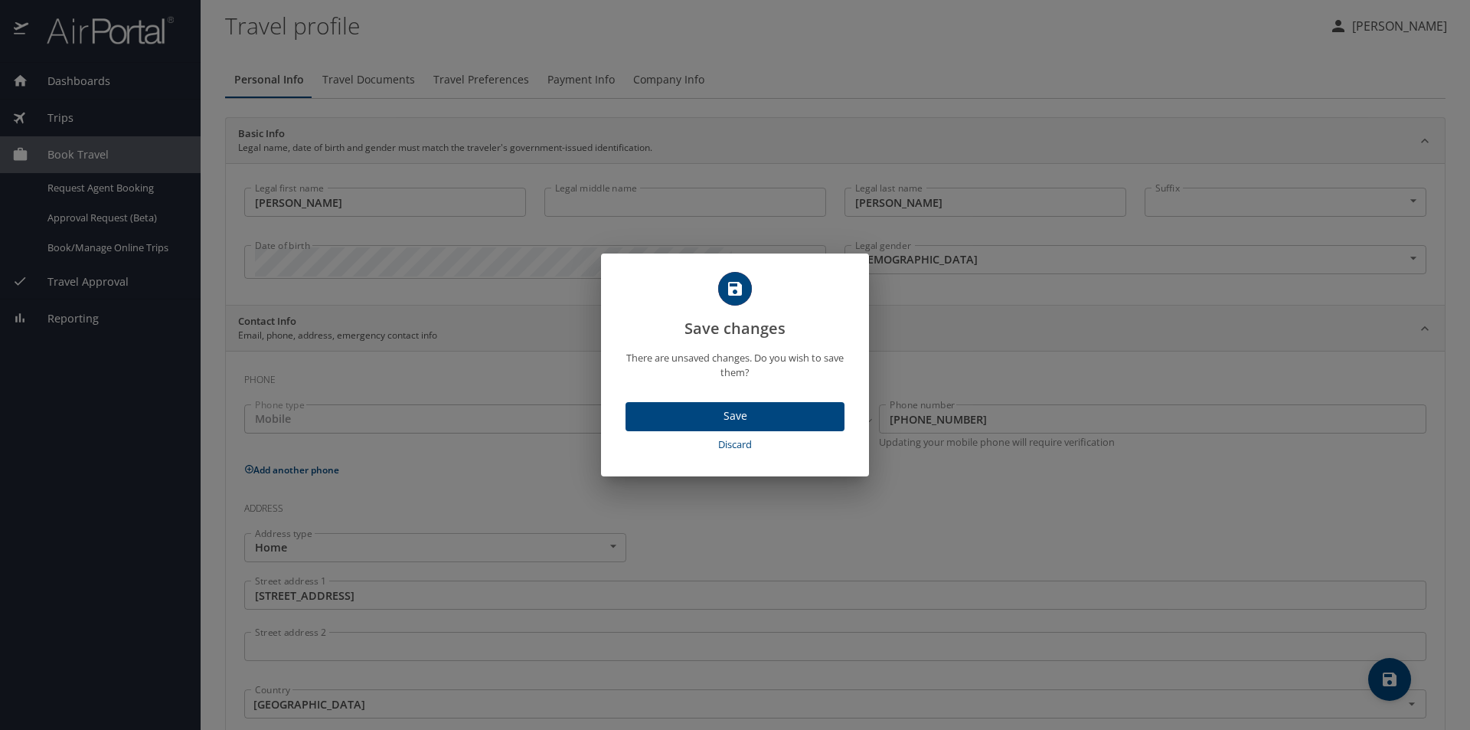
click at [704, 418] on span "Save" at bounding box center [735, 416] width 194 height 19
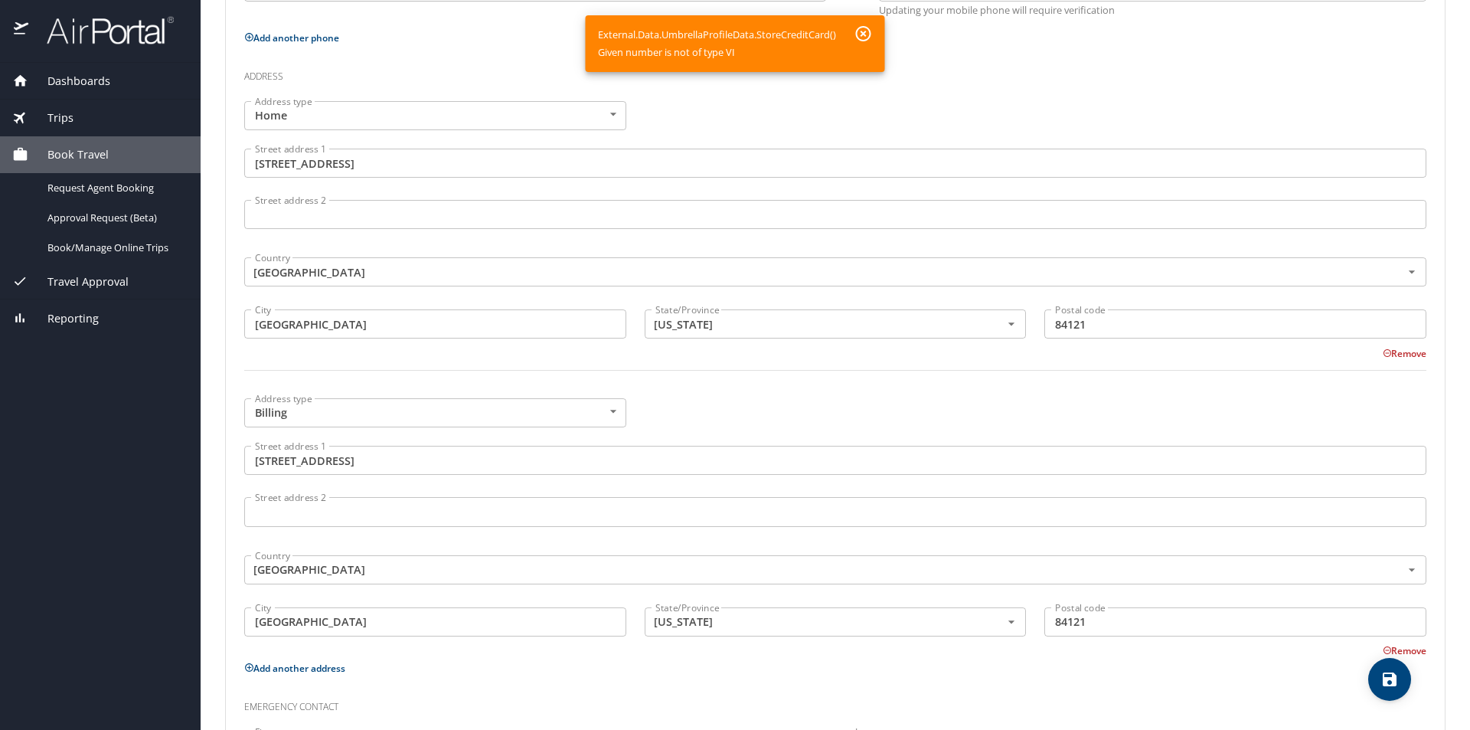
scroll to position [459, 0]
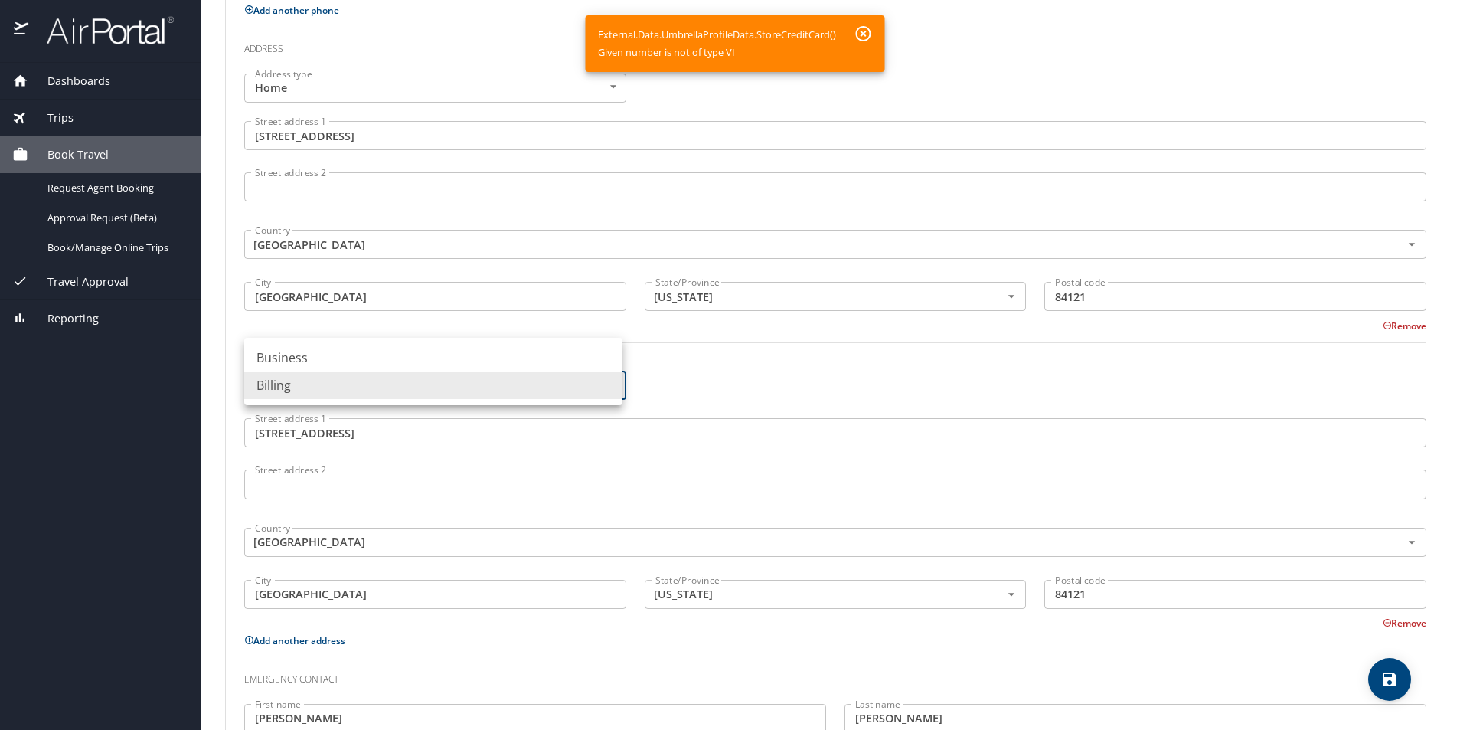
click at [607, 385] on body "Dashboards My Travel Dashboard Trips Current / Future Trips Past Trips Trips Mi…" at bounding box center [735, 365] width 1470 height 730
click at [605, 393] on li "Billing" at bounding box center [433, 385] width 378 height 28
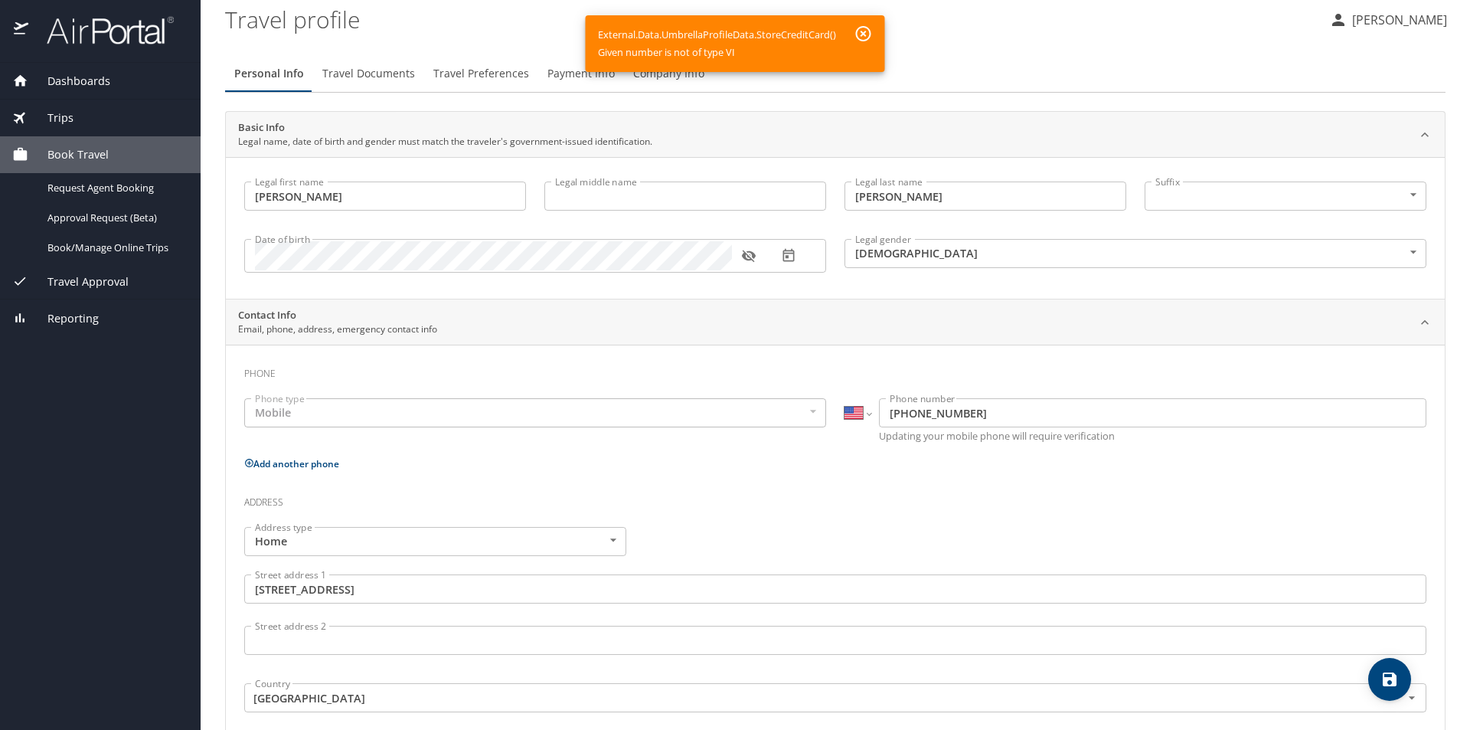
scroll to position [0, 0]
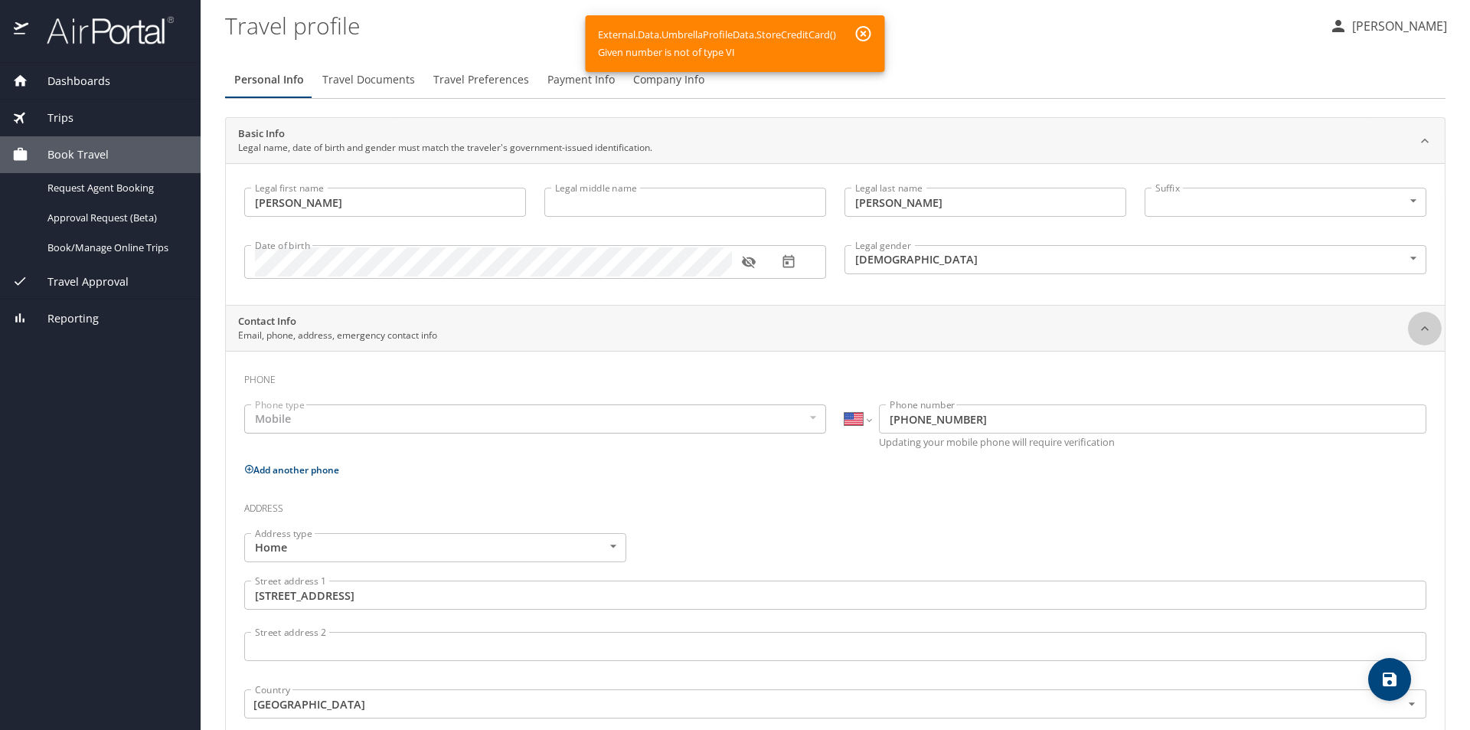
click at [1421, 328] on icon at bounding box center [1425, 327] width 8 height 5
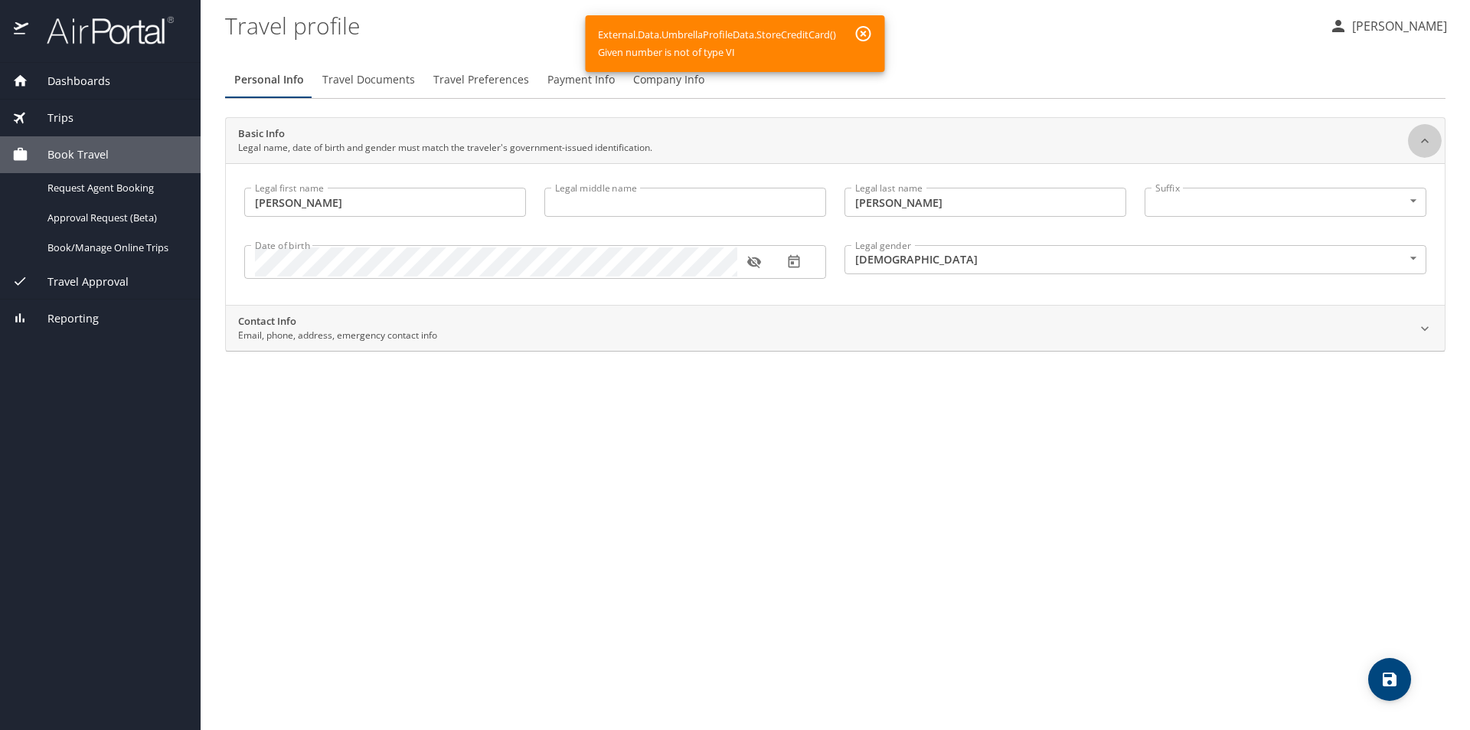
click at [1424, 140] on icon at bounding box center [1425, 140] width 8 height 5
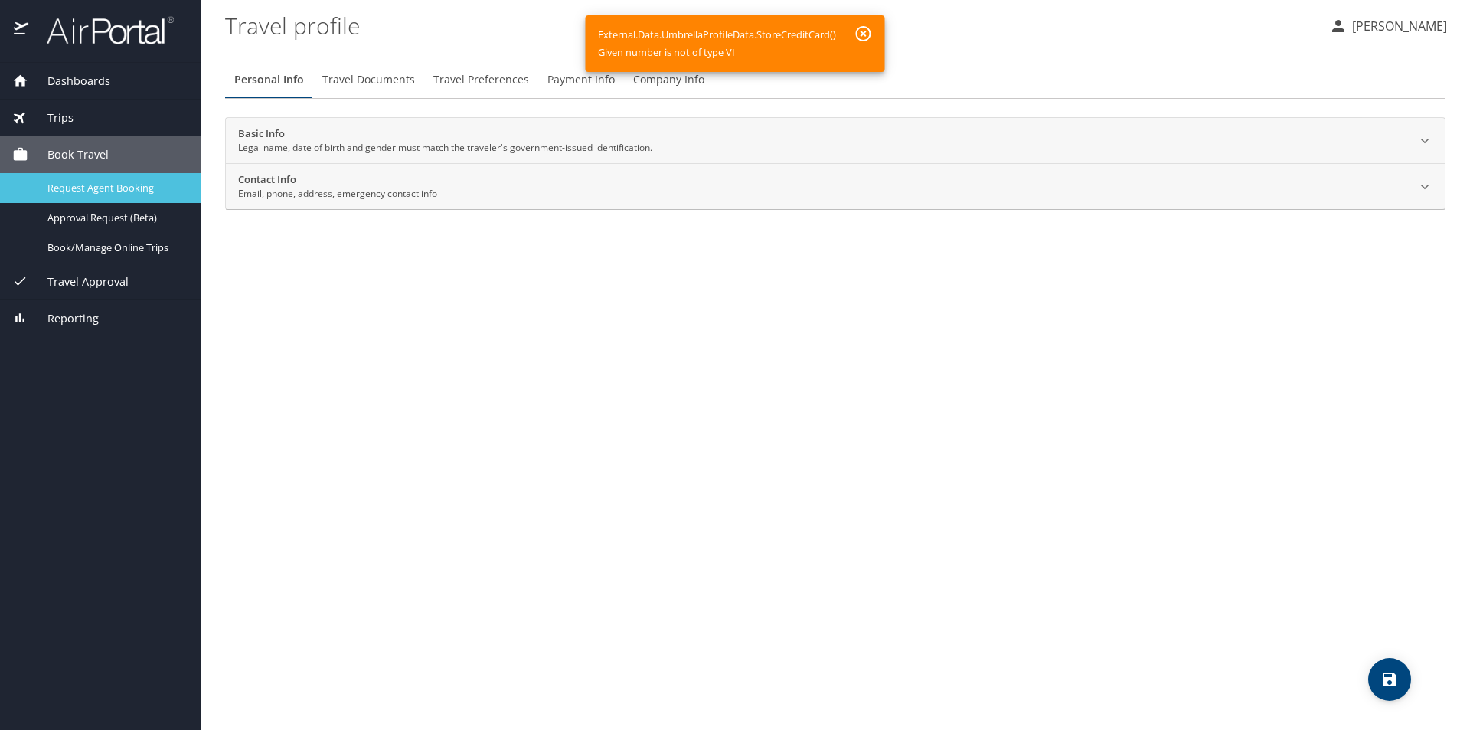
click at [126, 184] on span "Request Agent Booking" at bounding box center [114, 188] width 135 height 15
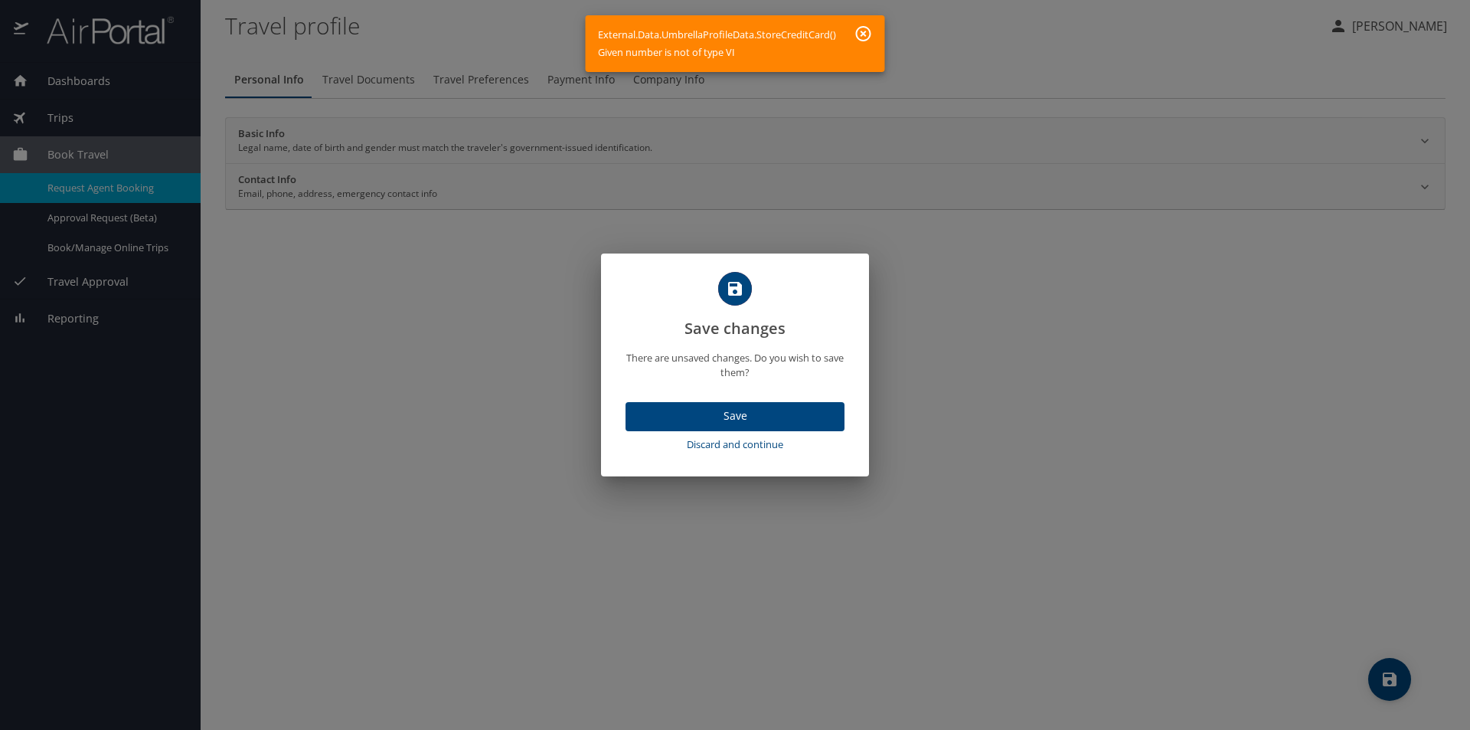
click at [730, 420] on span "Save" at bounding box center [735, 416] width 194 height 19
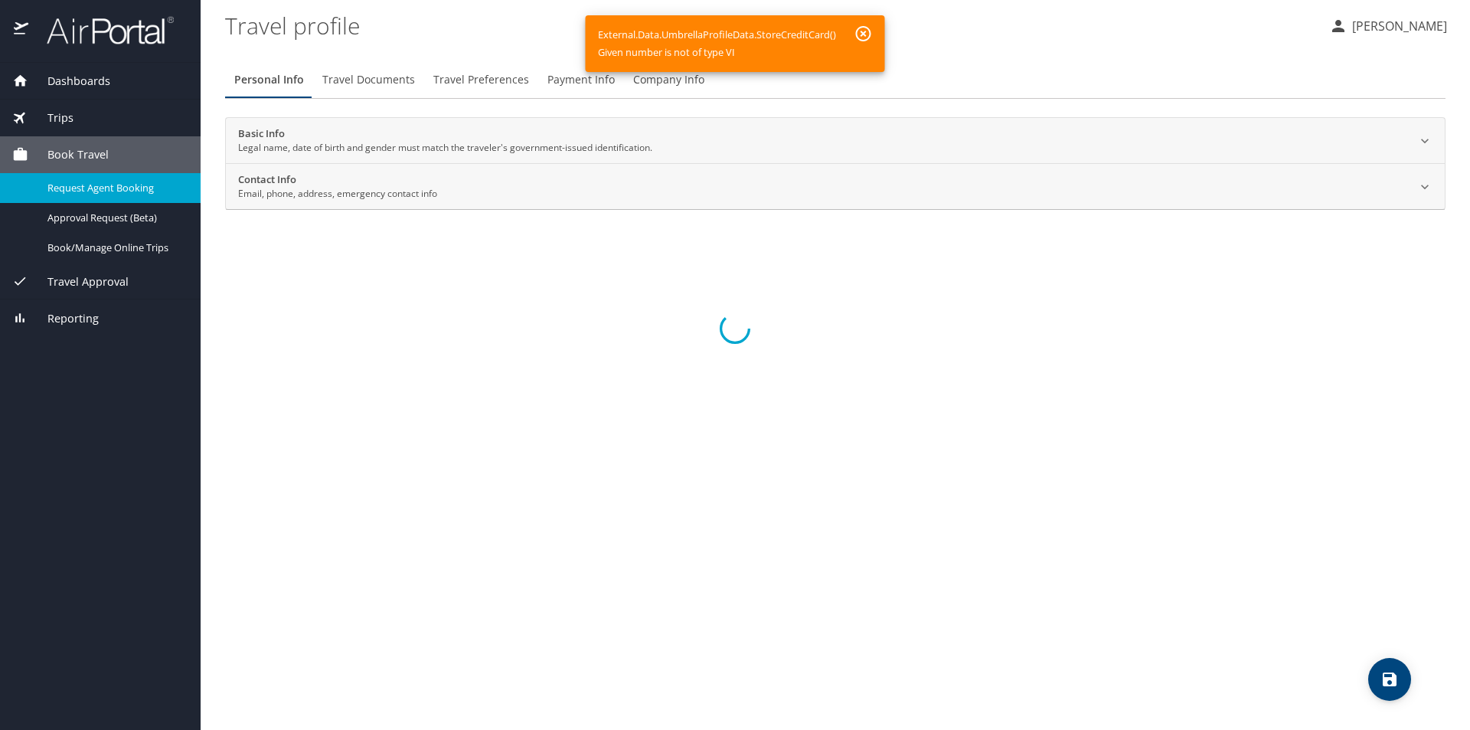
click at [863, 32] on div at bounding box center [735, 328] width 1470 height 802
click at [583, 80] on div at bounding box center [735, 328] width 1470 height 802
click at [863, 30] on div at bounding box center [735, 328] width 1470 height 802
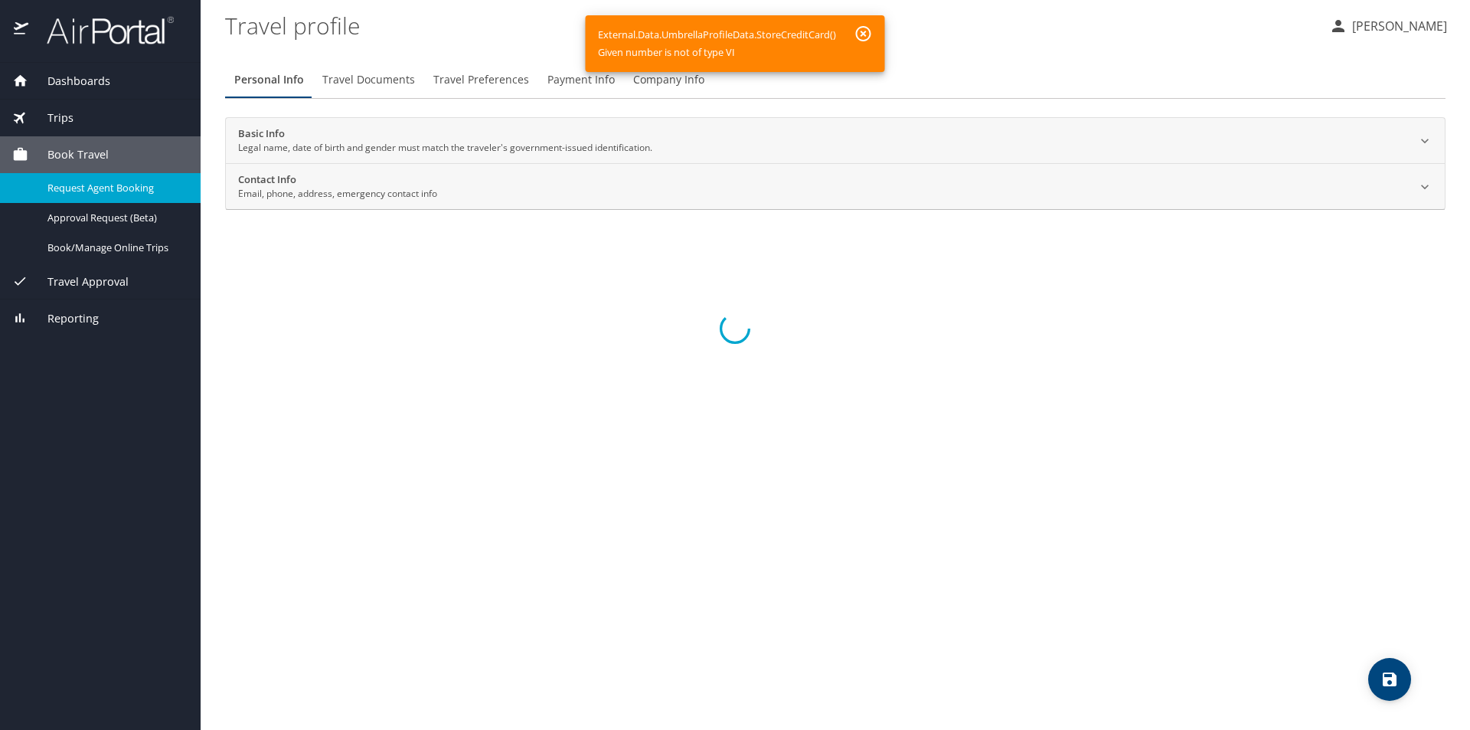
click at [864, 29] on div at bounding box center [735, 328] width 1470 height 802
click at [60, 80] on div at bounding box center [735, 328] width 1470 height 802
click at [338, 77] on div at bounding box center [735, 328] width 1470 height 802
click at [864, 30] on div at bounding box center [735, 328] width 1470 height 802
click at [342, 74] on div at bounding box center [735, 328] width 1470 height 802
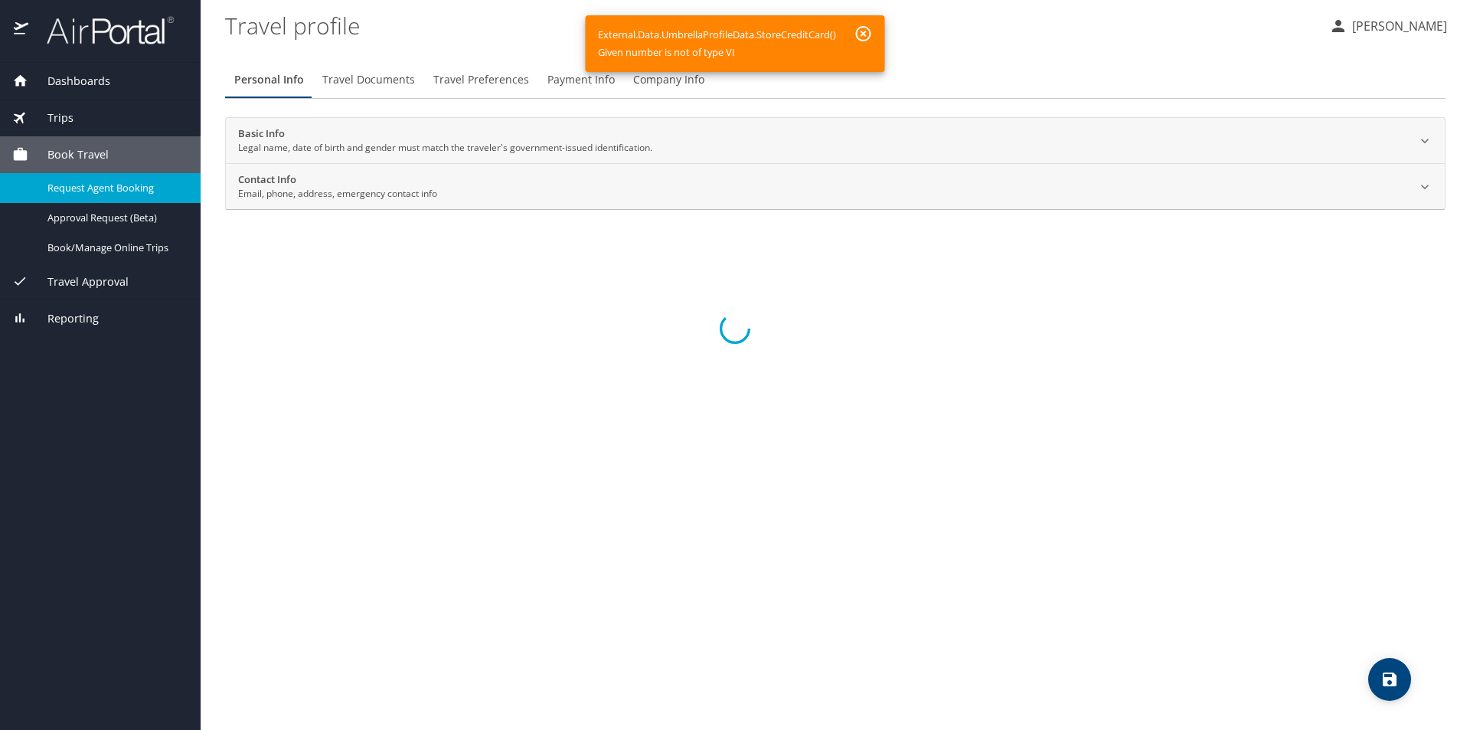
click at [1393, 684] on div at bounding box center [735, 328] width 1470 height 802
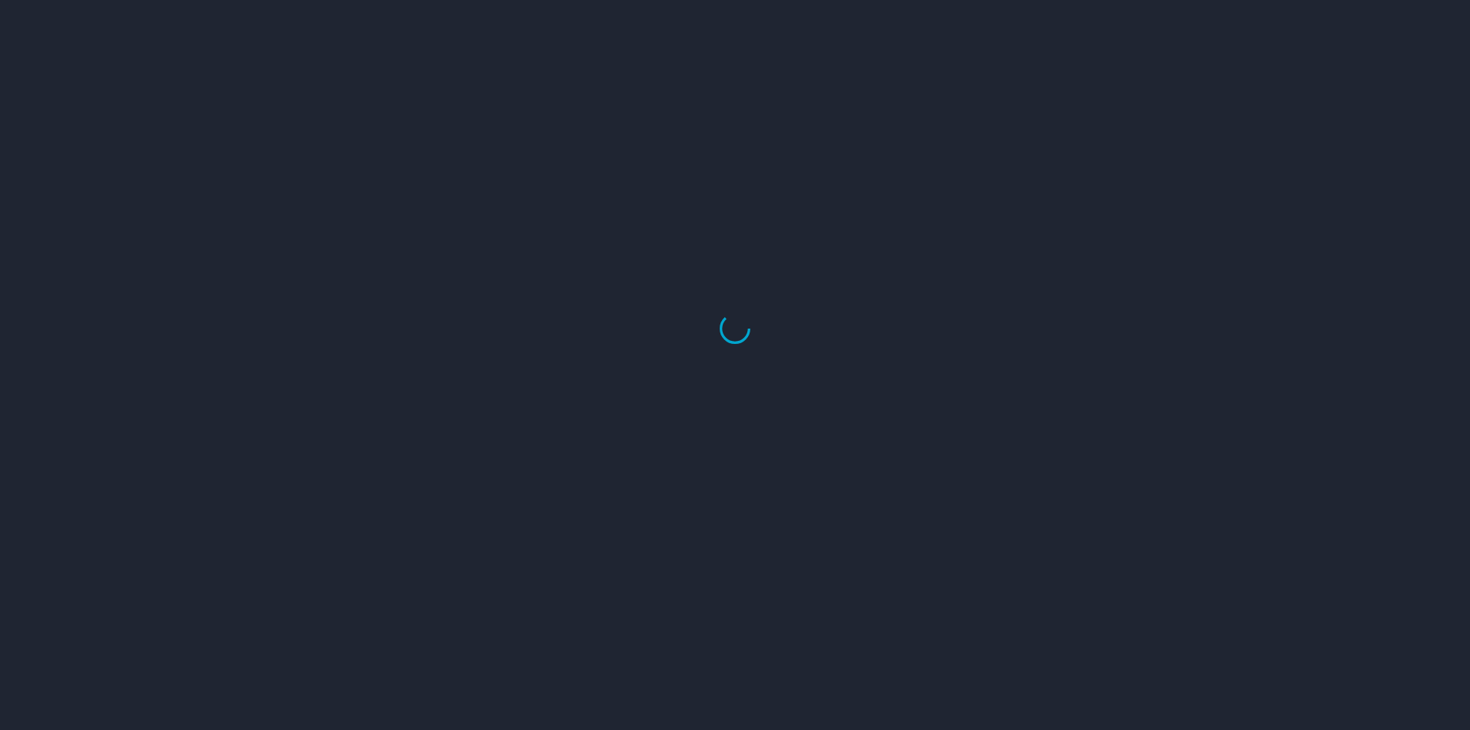
select select "US"
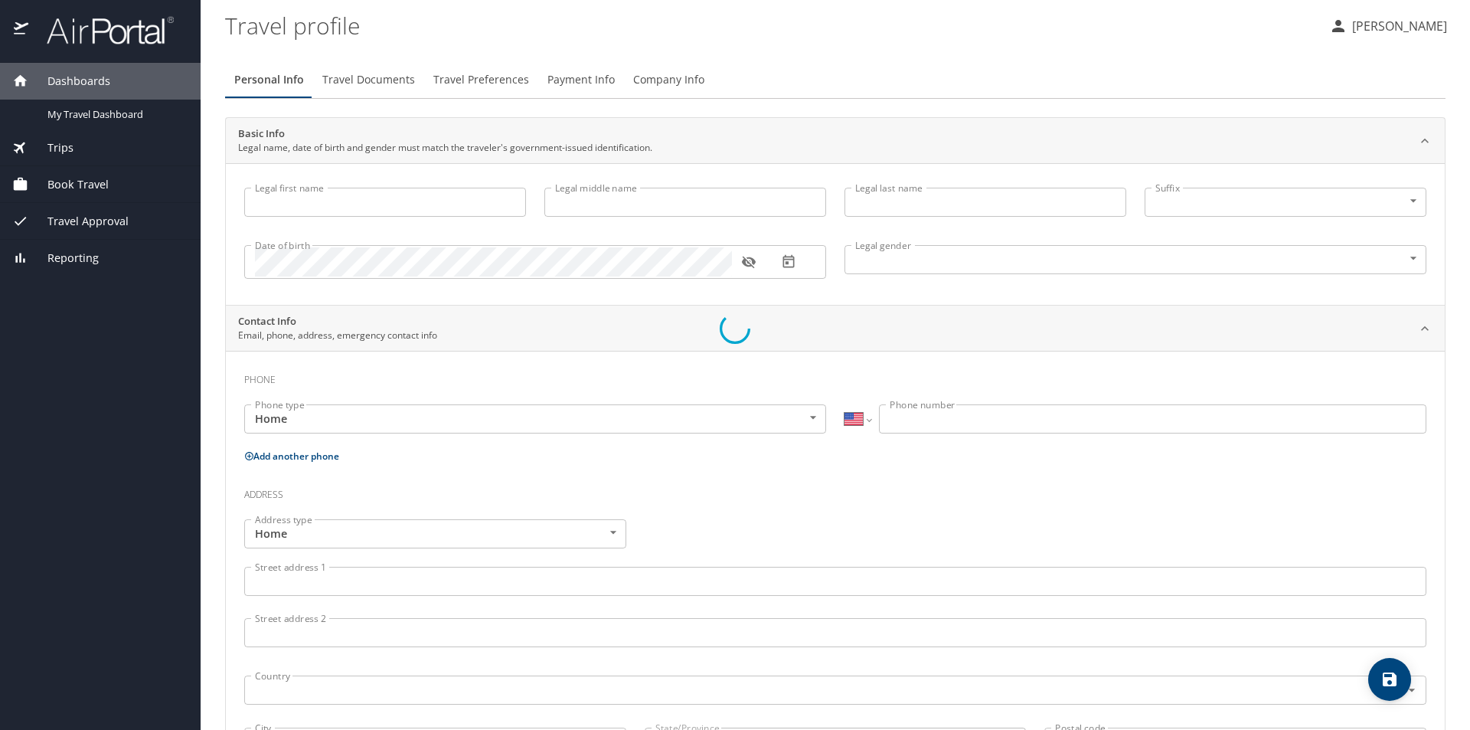
type input "[PERSON_NAME]"
type input "Collins"
type input "Male"
select select "US"
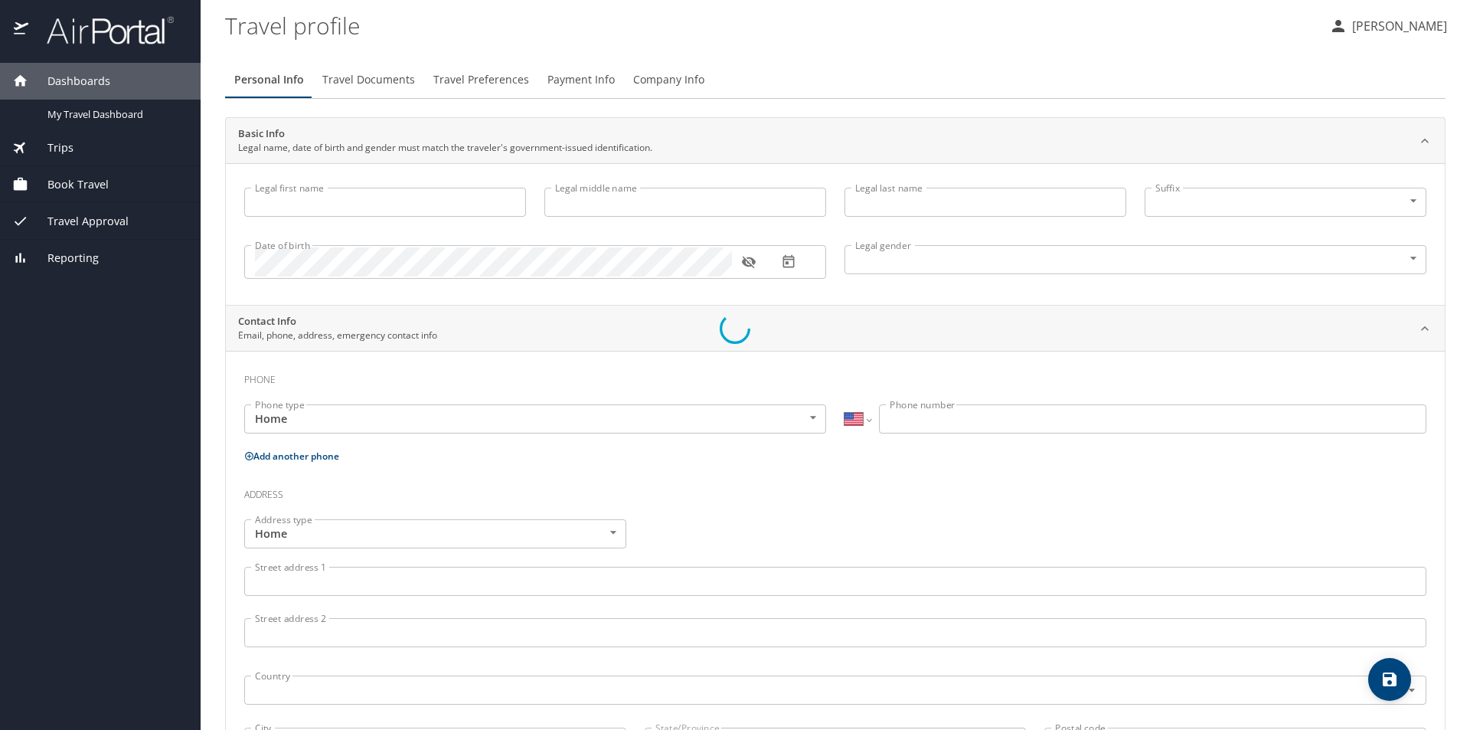
select select "US"
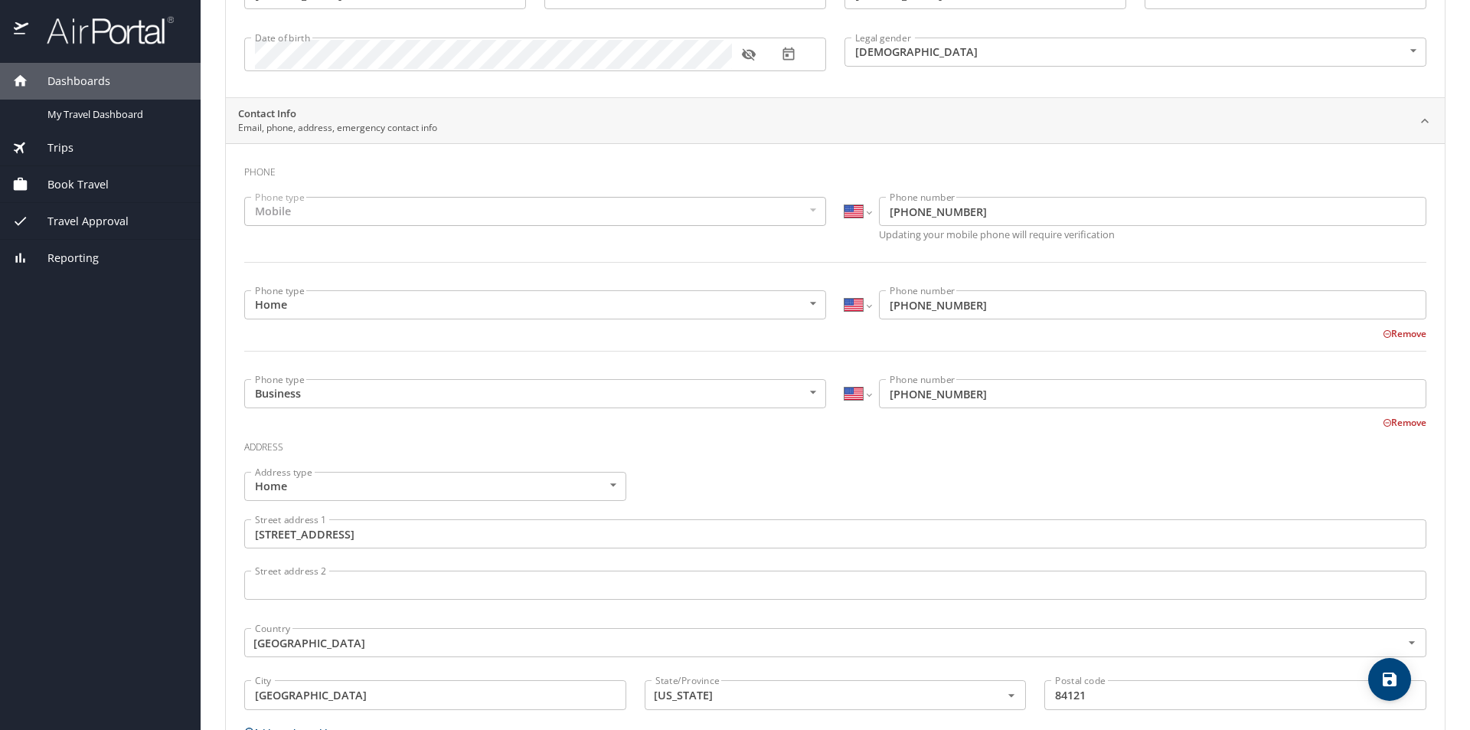
scroll to position [404, 0]
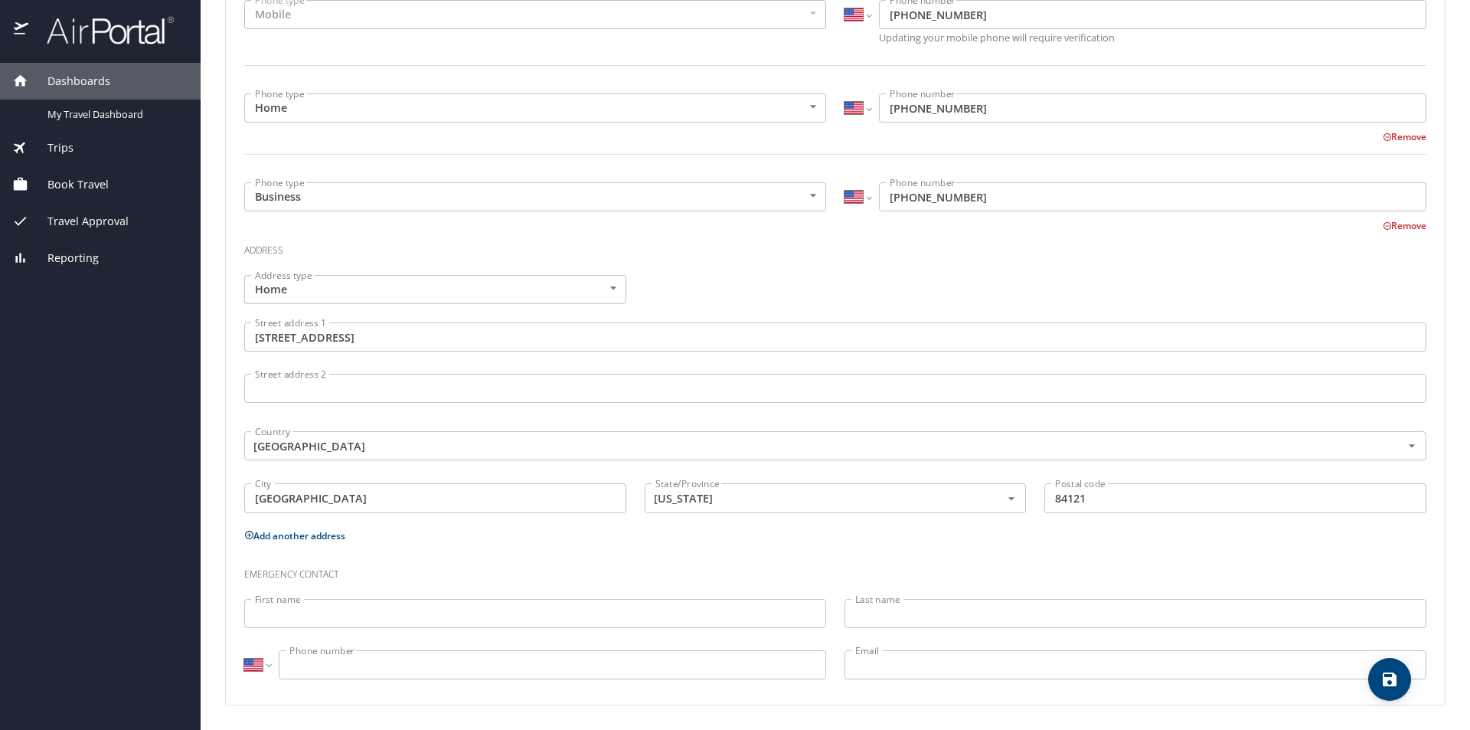
click at [1386, 675] on icon "save" at bounding box center [1390, 679] width 18 height 18
select select "US"
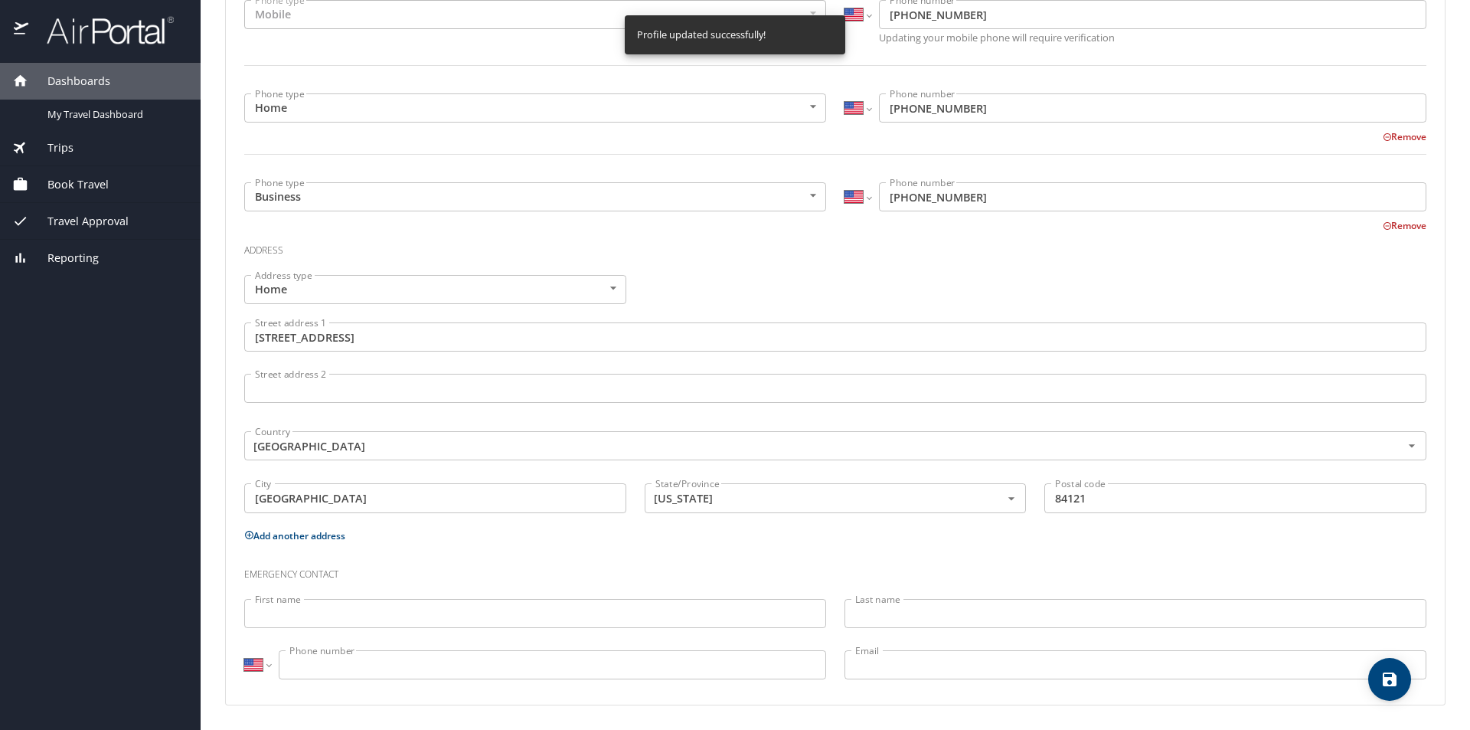
select select "US"
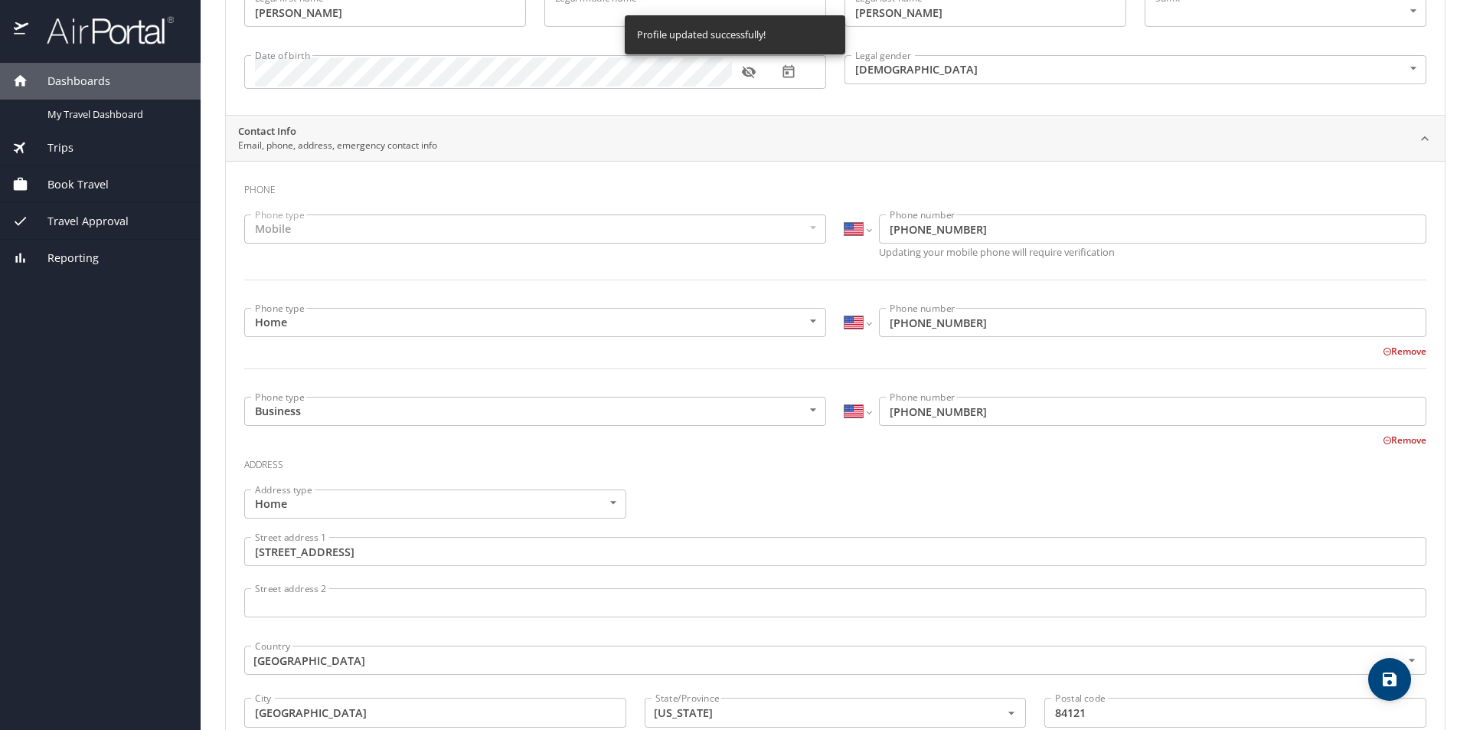
scroll to position [0, 0]
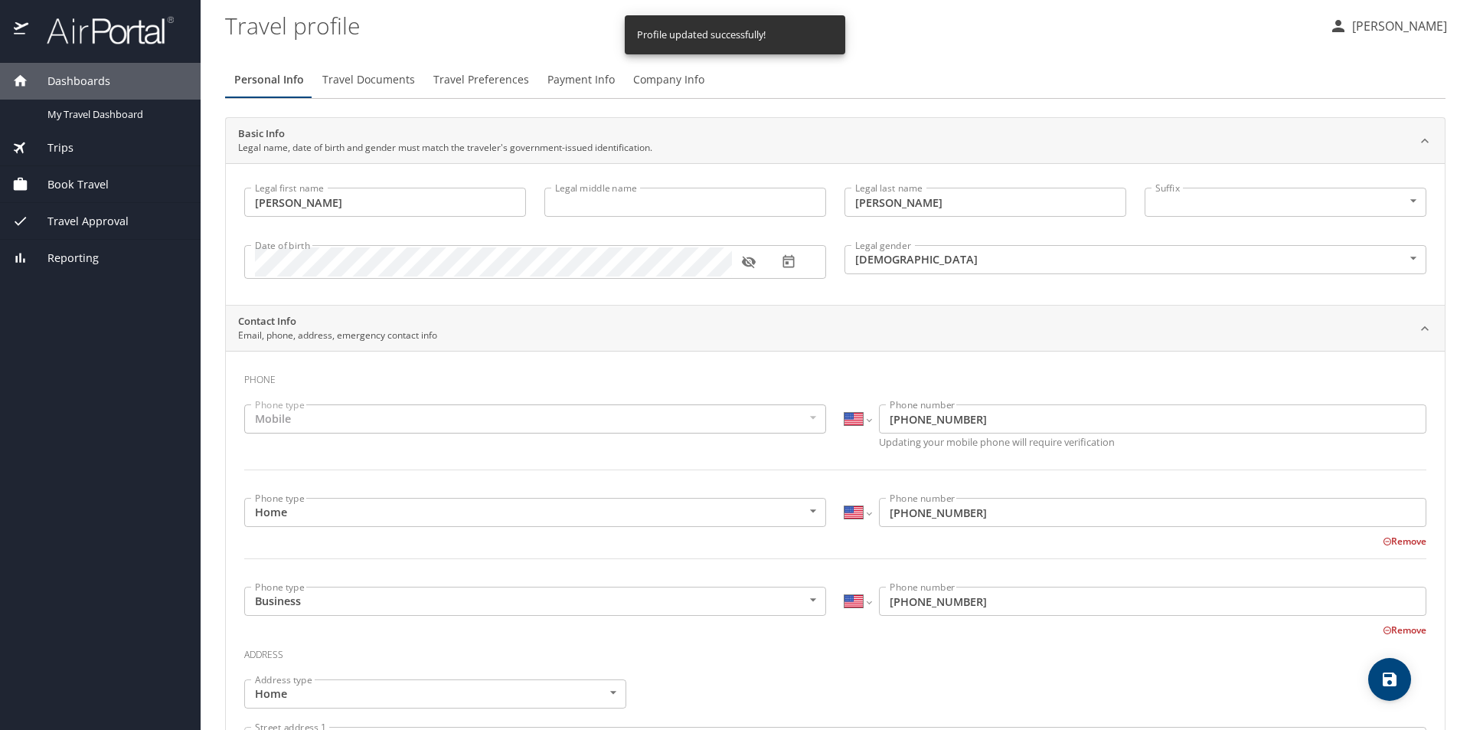
click at [374, 83] on span "Travel Documents" at bounding box center [368, 79] width 93 height 19
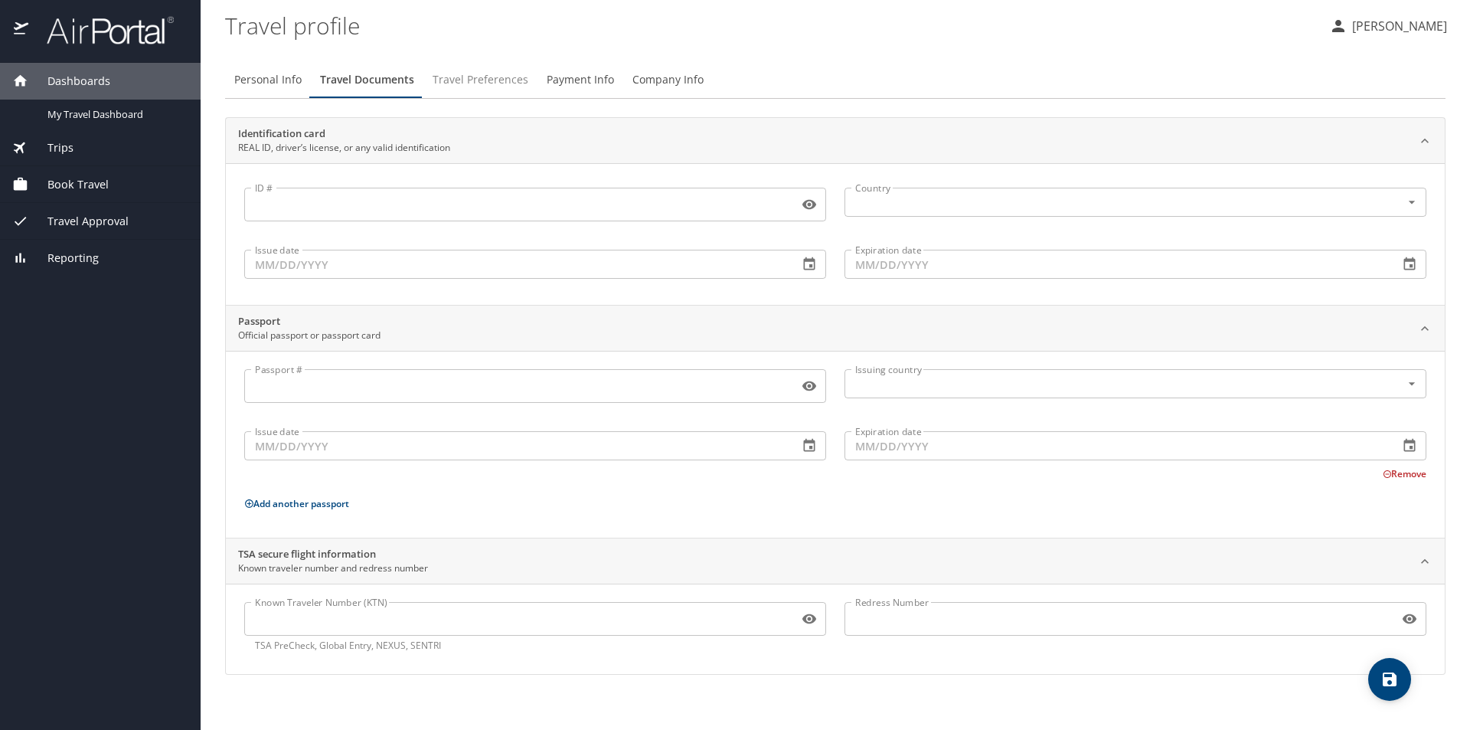
click at [482, 74] on span "Travel Preferences" at bounding box center [481, 79] width 96 height 19
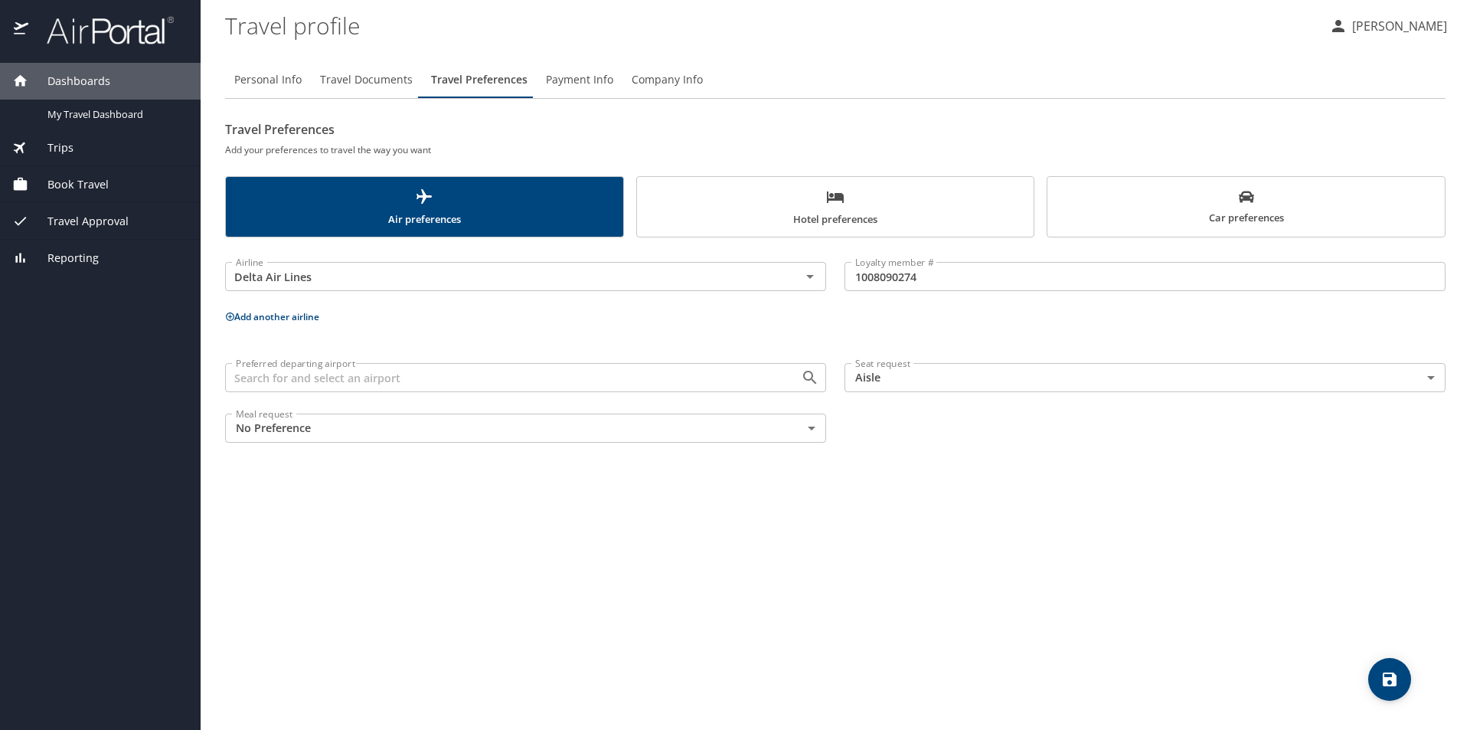
click at [564, 80] on span "Payment Info" at bounding box center [579, 79] width 67 height 19
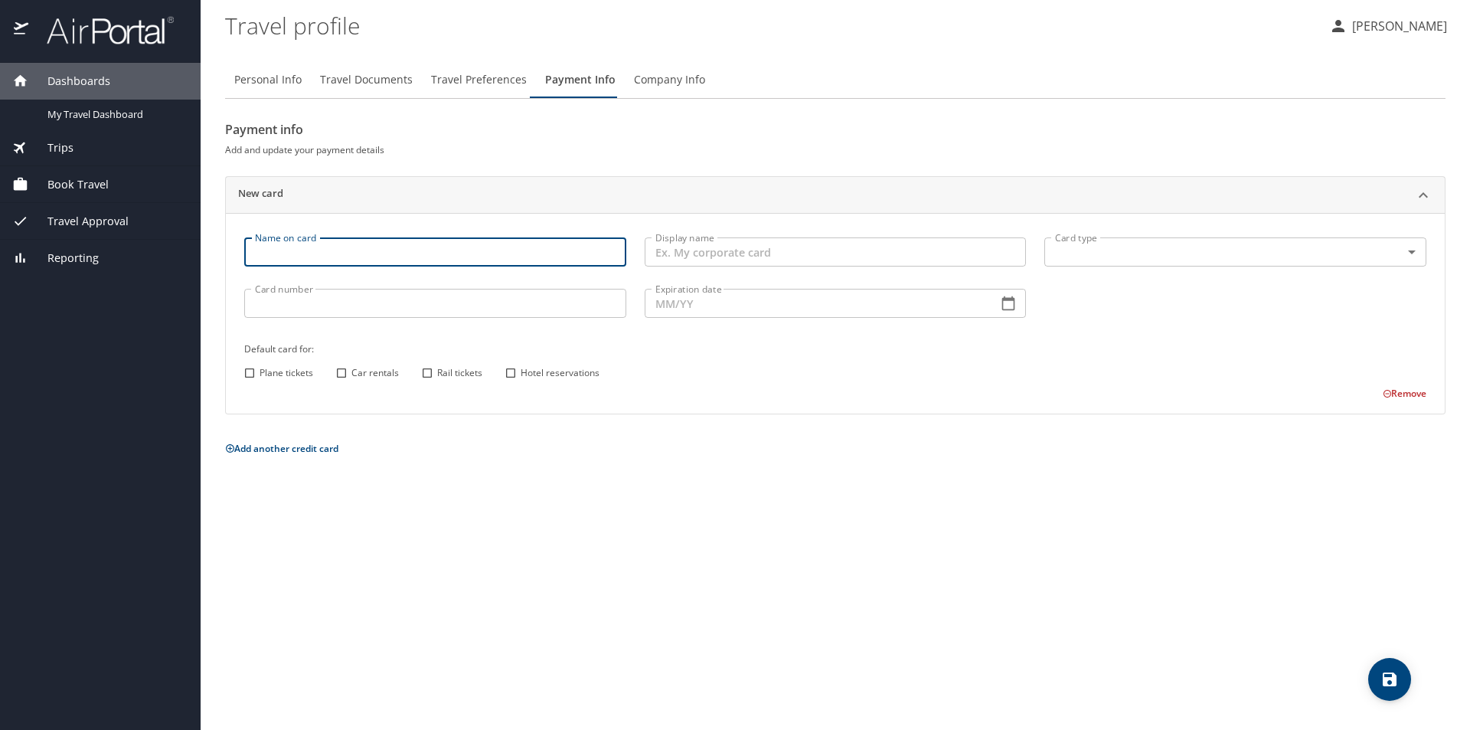
click at [369, 256] on input "Name on card" at bounding box center [435, 251] width 382 height 29
click at [67, 84] on span "Dashboards" at bounding box center [69, 81] width 82 height 17
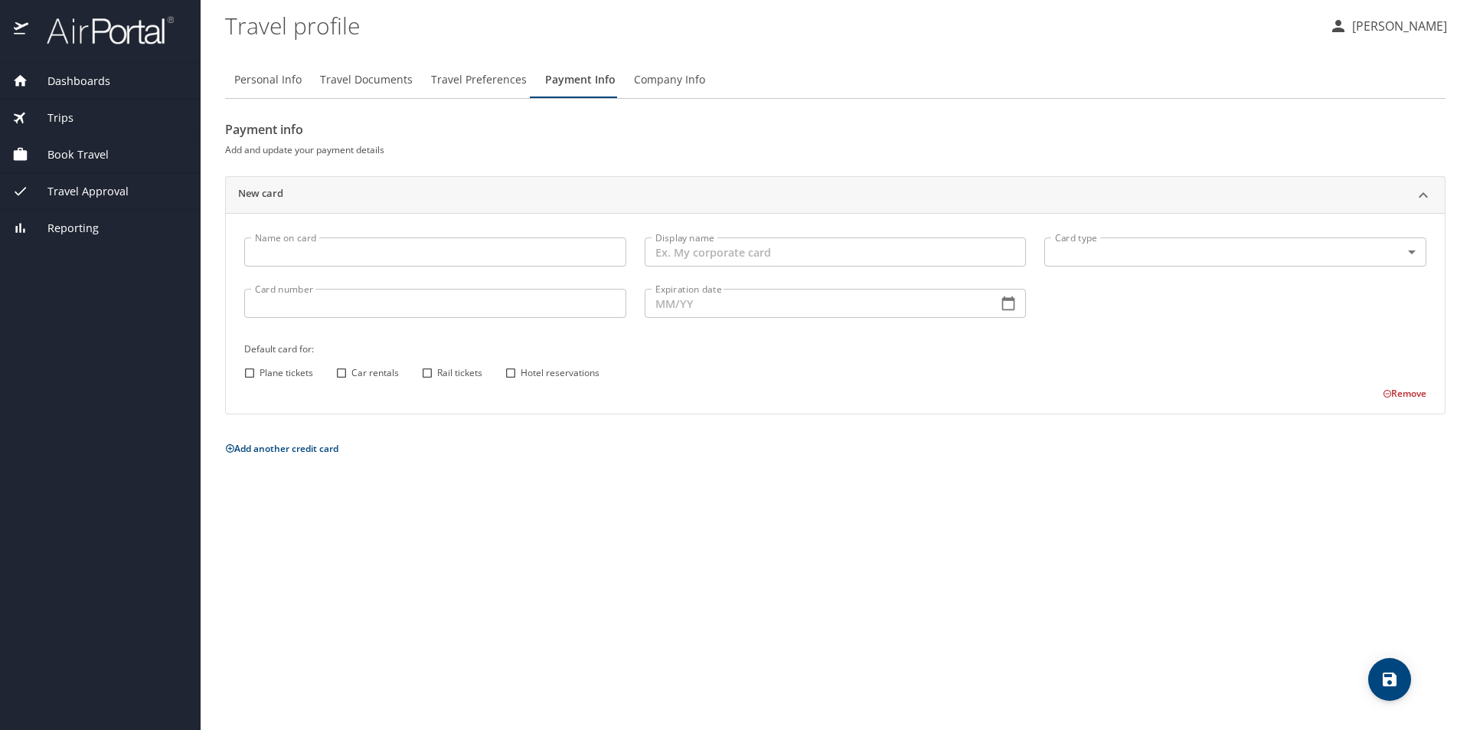
click at [21, 29] on img at bounding box center [22, 30] width 16 height 30
click at [106, 31] on img at bounding box center [102, 30] width 144 height 30
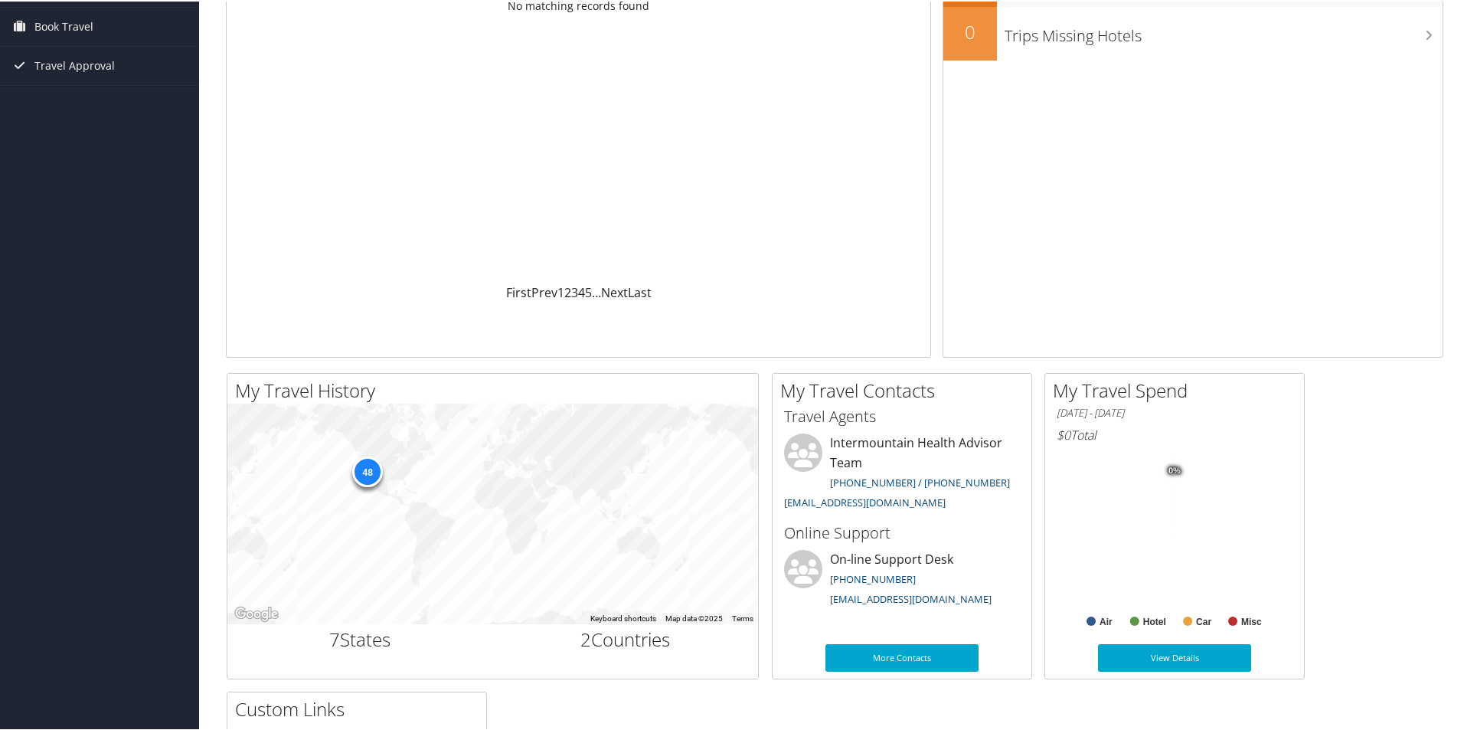
scroll to position [153, 0]
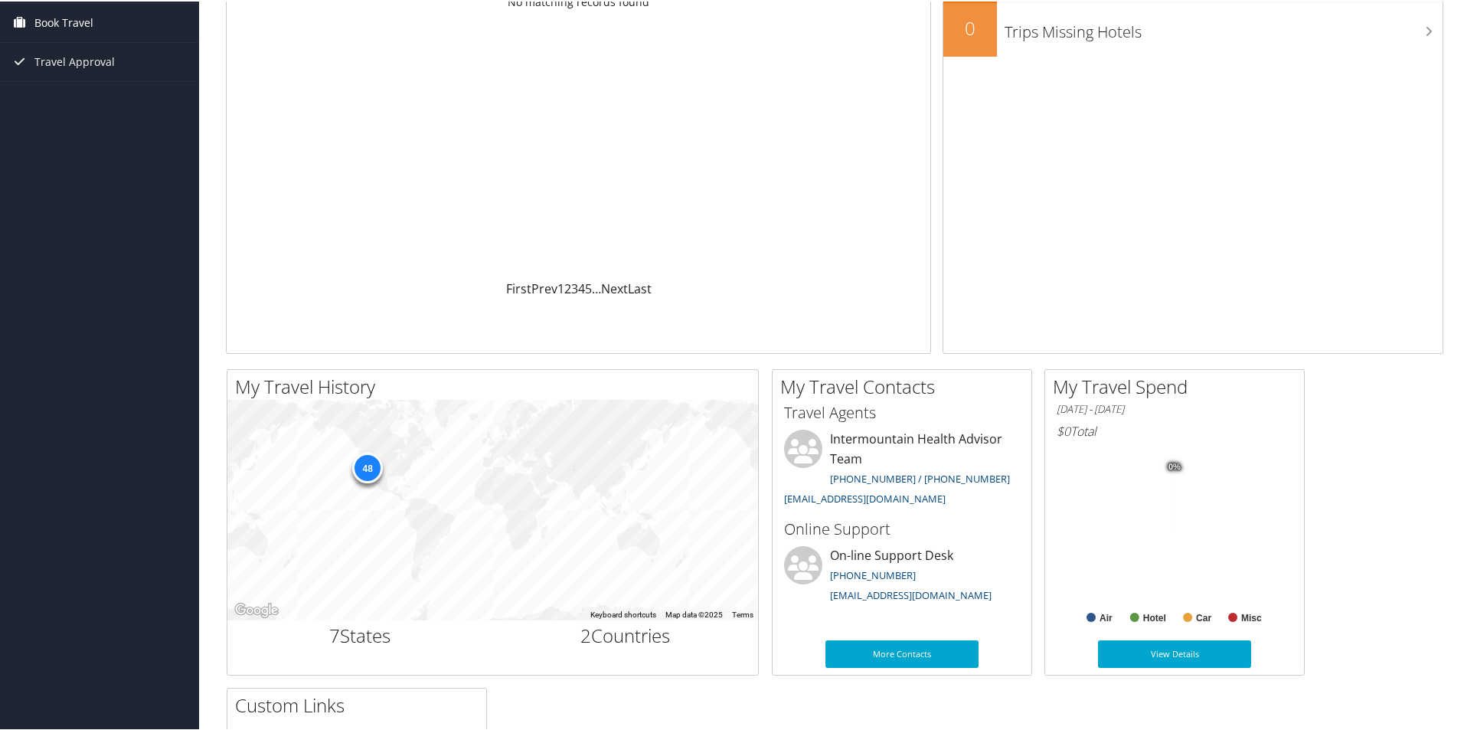
click at [70, 18] on span "Book Travel" at bounding box center [63, 21] width 59 height 38
click at [70, 96] on link "Book/Manage Online Trips" at bounding box center [99, 98] width 199 height 23
